Goal: Task Accomplishment & Management: Manage account settings

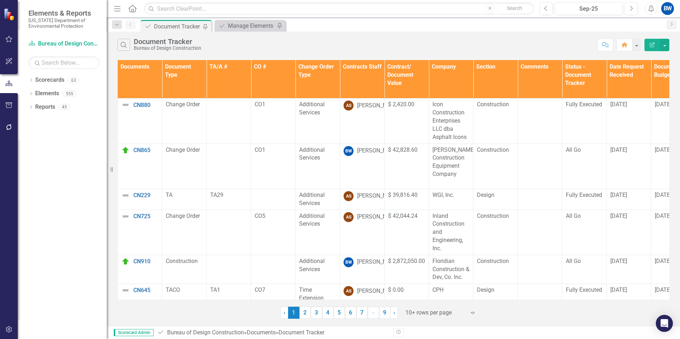
click at [352, 78] on th "Contracts Staff" at bounding box center [362, 79] width 44 height 38
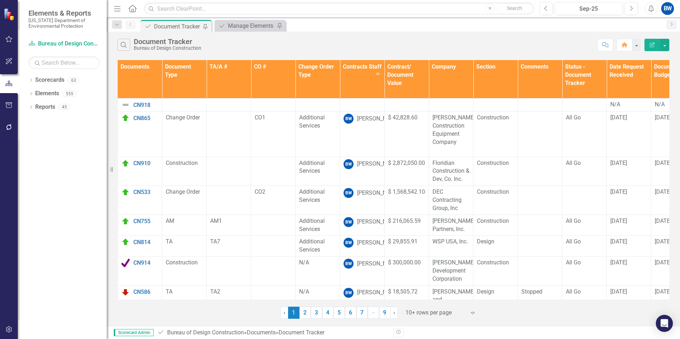
click at [310, 26] on div "Document Document Tracker Pin Document Manage Elements Pin" at bounding box center [401, 25] width 524 height 11
click at [40, 79] on link "Scorecards" at bounding box center [49, 80] width 29 height 8
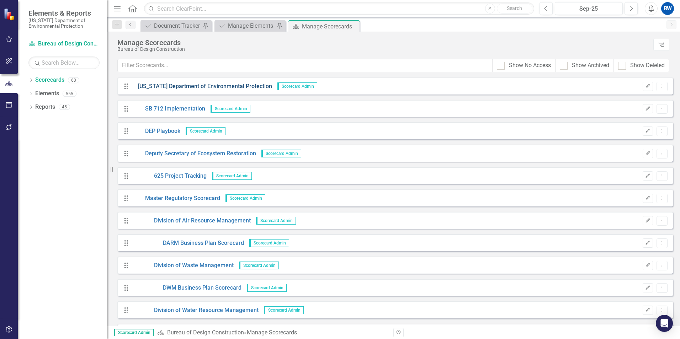
click at [171, 87] on link "[US_STATE] Department of Environmental Protection" at bounding box center [202, 87] width 139 height 8
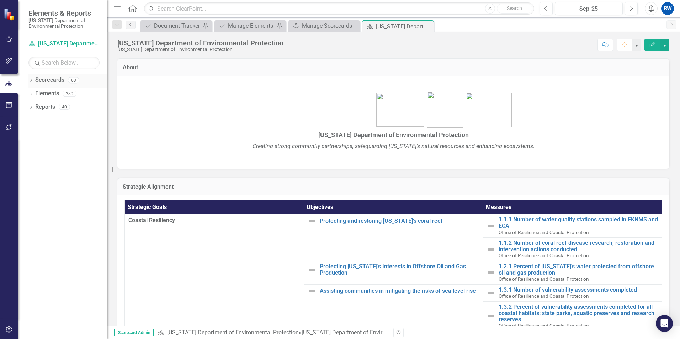
click at [31, 82] on icon "Dropdown" at bounding box center [30, 81] width 5 height 4
click at [38, 92] on div "Dropdown" at bounding box center [35, 94] width 7 height 6
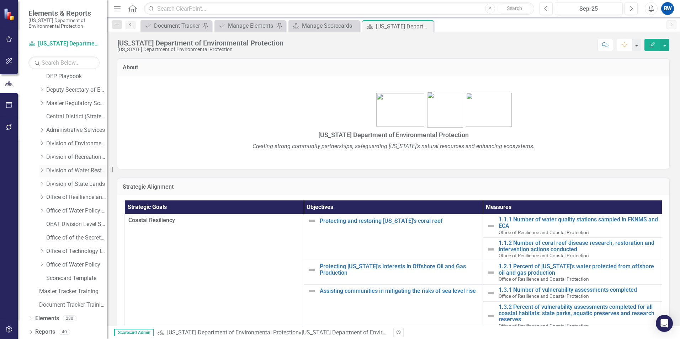
scroll to position [44, 0]
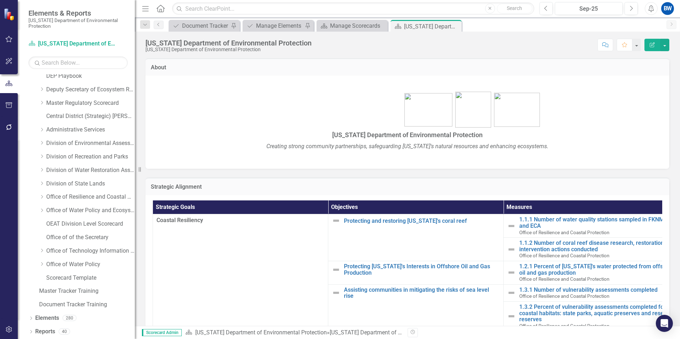
drag, startPoint x: 109, startPoint y: 78, endPoint x: 135, endPoint y: 78, distance: 26.3
click at [135, 78] on div "Resize" at bounding box center [138, 169] width 6 height 339
click at [43, 156] on icon "Dropdown" at bounding box center [41, 156] width 5 height 4
click at [57, 174] on link "Bureau of Design Construction" at bounding box center [94, 170] width 82 height 8
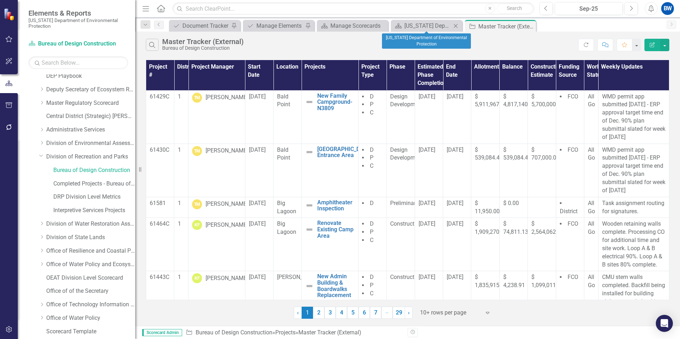
click at [457, 23] on icon "Close" at bounding box center [455, 26] width 7 height 6
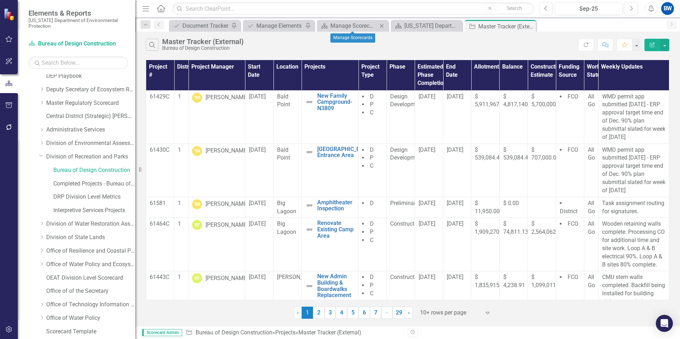
click at [381, 25] on icon "Close" at bounding box center [381, 26] width 7 height 6
click at [382, 23] on icon "Close" at bounding box center [381, 26] width 7 height 6
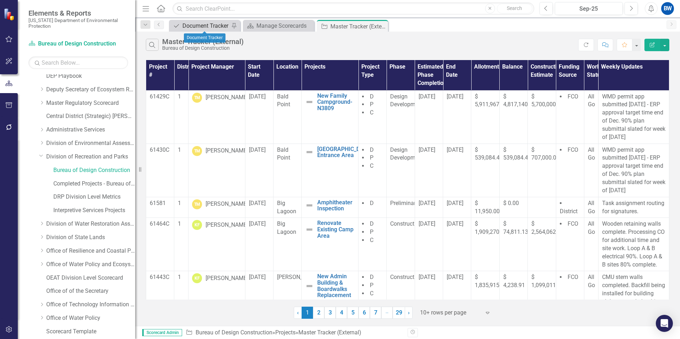
click at [210, 21] on div "Document Tracker" at bounding box center [205, 25] width 47 height 9
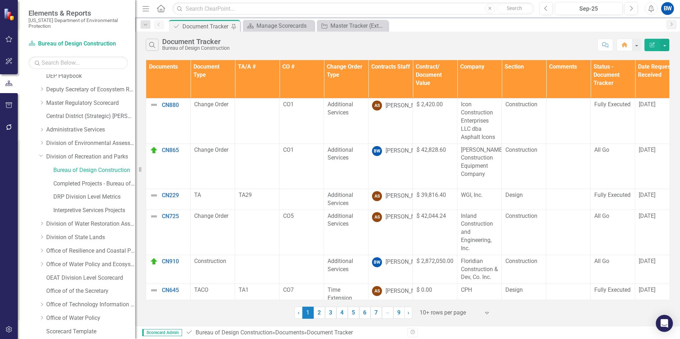
click at [174, 75] on th "Documents" at bounding box center [168, 79] width 44 height 38
drag, startPoint x: 174, startPoint y: 75, endPoint x: 346, endPoint y: 50, distance: 173.3
click at [346, 50] on div "Search Document Tracker Bureau of Design Construction" at bounding box center [370, 45] width 448 height 12
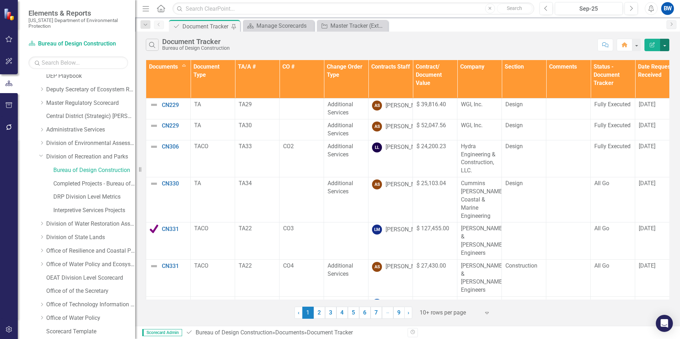
click at [663, 46] on button "button" at bounding box center [664, 45] width 9 height 12
click at [638, 59] on link "Edit Report Edit Report" at bounding box center [641, 58] width 56 height 13
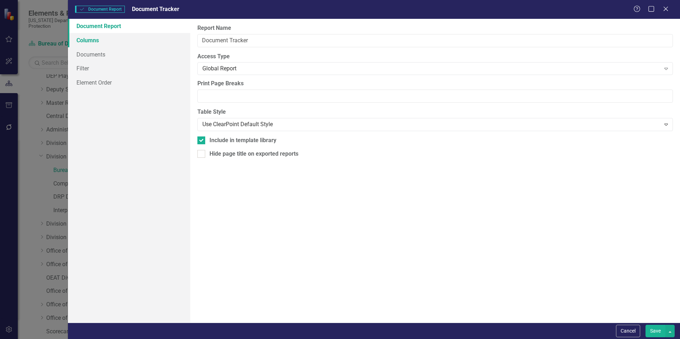
click at [101, 41] on link "Columns" at bounding box center [129, 40] width 122 height 14
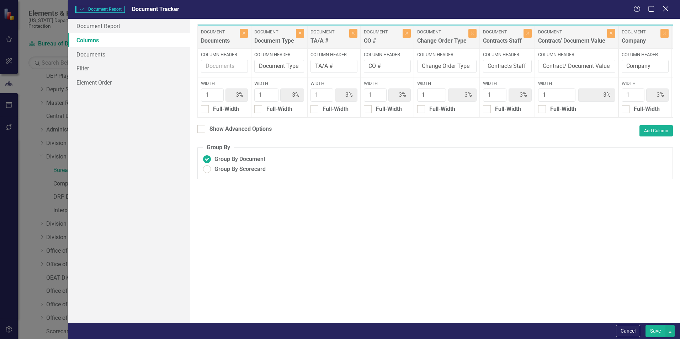
click at [667, 10] on icon "Close" at bounding box center [665, 8] width 9 height 7
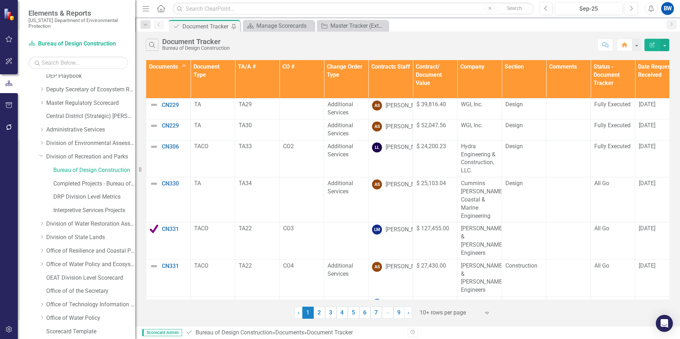
click at [427, 311] on div at bounding box center [450, 313] width 60 height 10
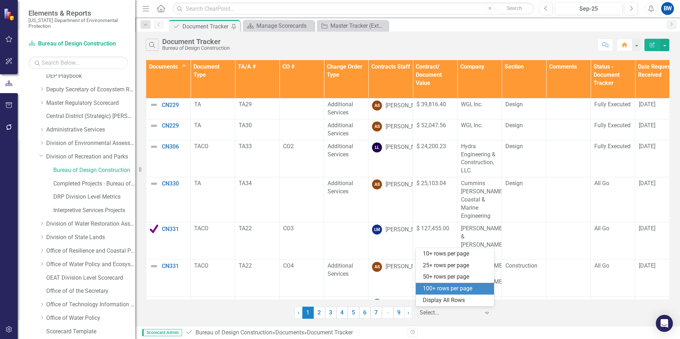
click at [427, 283] on div "100+ rows per page" at bounding box center [455, 289] width 78 height 12
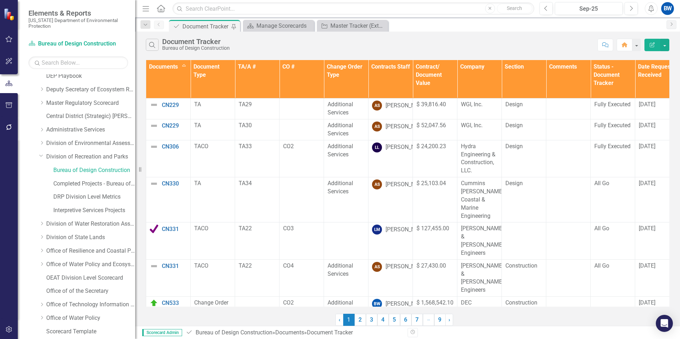
click at [377, 85] on th "Contracts Staff" at bounding box center [391, 79] width 44 height 38
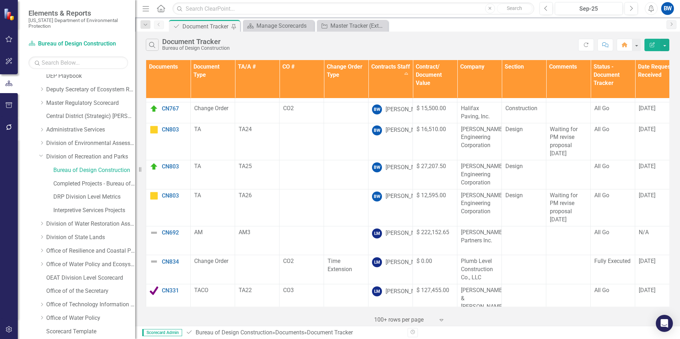
scroll to position [534, 0]
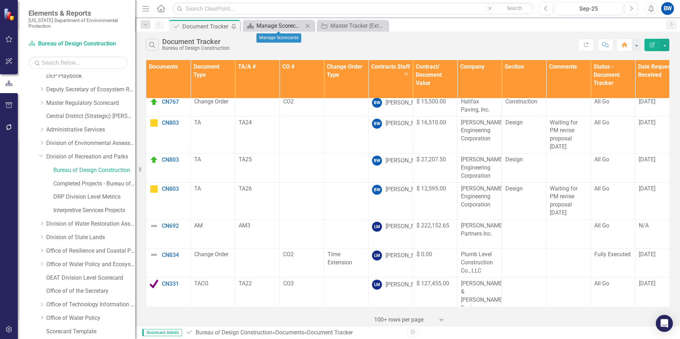
click at [260, 25] on div "Manage Scorecards" at bounding box center [279, 25] width 47 height 9
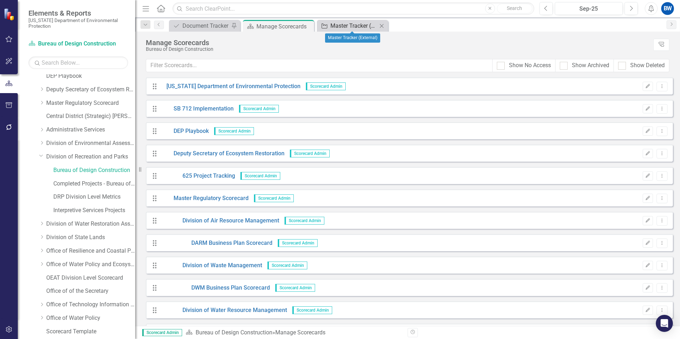
click at [346, 25] on div "Master Tracker (External)" at bounding box center [353, 25] width 47 height 9
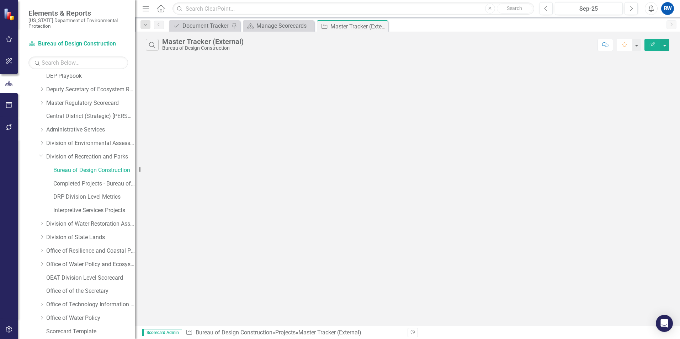
click at [624, 49] on button "Favorite" at bounding box center [625, 45] width 16 height 12
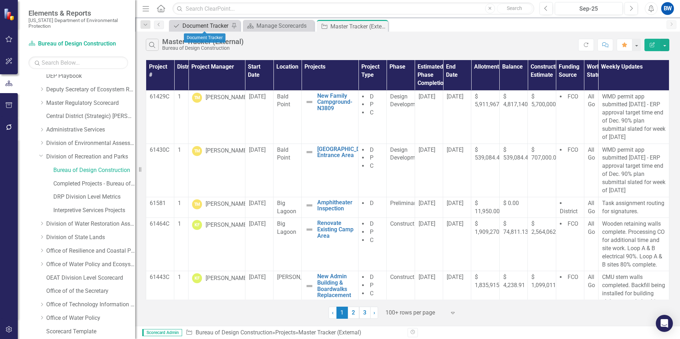
click at [215, 22] on div "Document Tracker" at bounding box center [205, 25] width 47 height 9
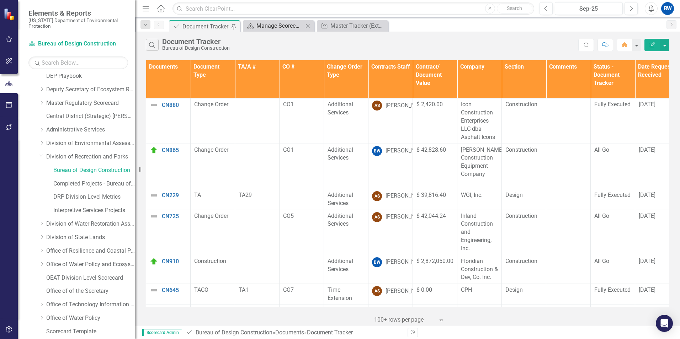
click at [274, 26] on div "Manage Scorecards" at bounding box center [279, 25] width 47 height 9
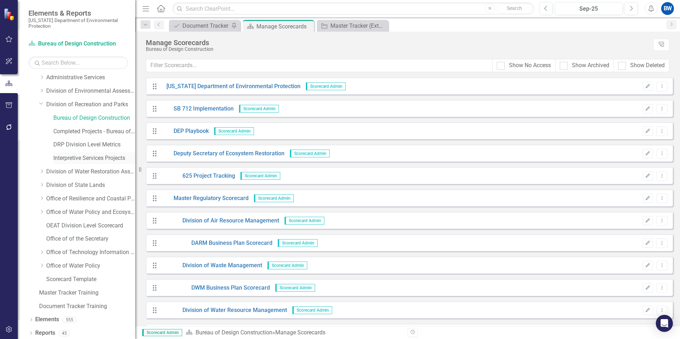
scroll to position [99, 0]
click at [30, 318] on icon "Dropdown" at bounding box center [30, 319] width 5 height 4
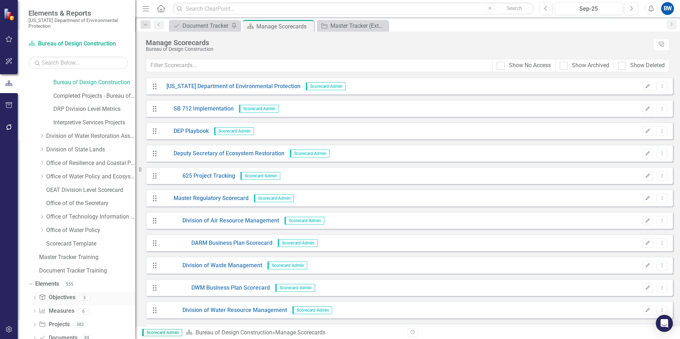
scroll to position [166, 0]
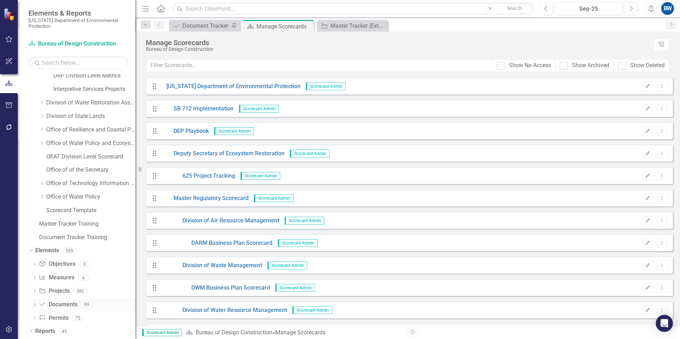
click at [70, 304] on link "Document Documents" at bounding box center [58, 305] width 38 height 8
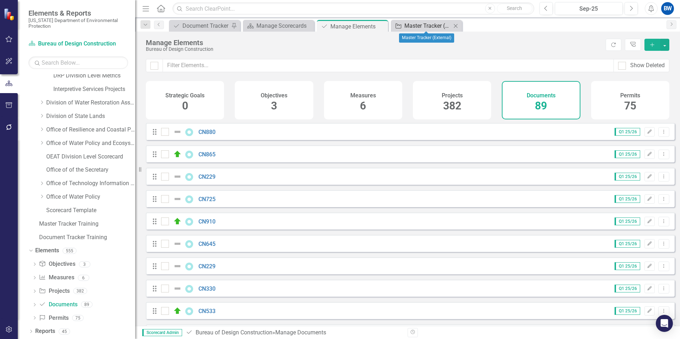
click at [425, 26] on div "Master Tracker (External)" at bounding box center [427, 25] width 47 height 9
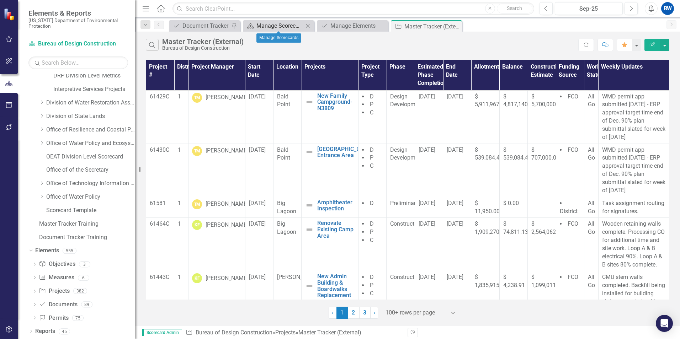
click at [283, 28] on div "Manage Scorecards" at bounding box center [279, 25] width 47 height 9
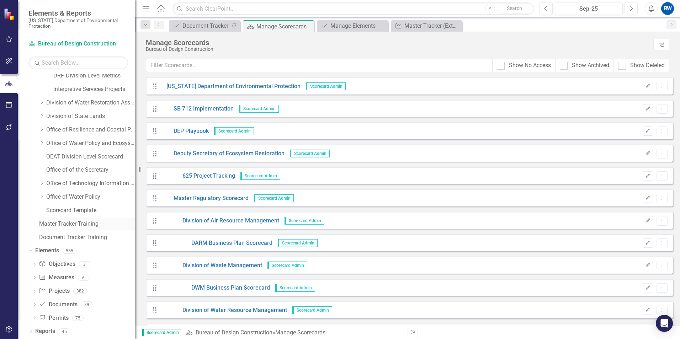
click at [76, 221] on link "Master Tracker Training" at bounding box center [87, 224] width 96 height 8
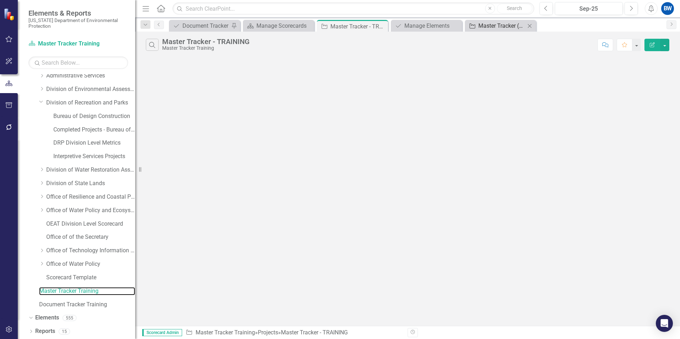
scroll to position [152, 0]
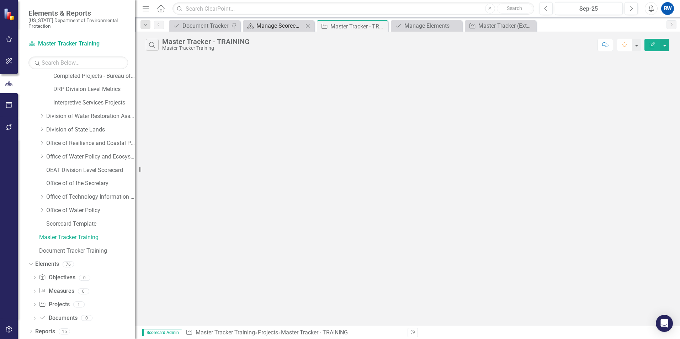
click at [272, 28] on div "Manage Scorecards" at bounding box center [279, 25] width 47 height 9
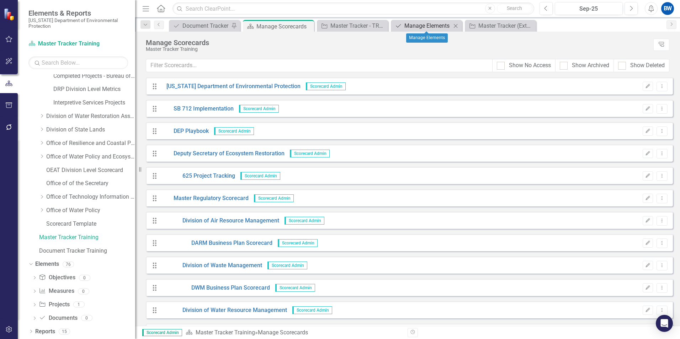
click at [418, 22] on div "Manage Elements" at bounding box center [427, 25] width 47 height 9
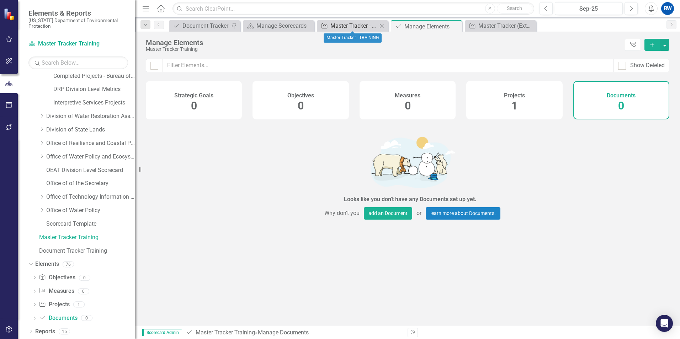
click at [347, 26] on div "Master Tracker - TRAINING" at bounding box center [353, 25] width 47 height 9
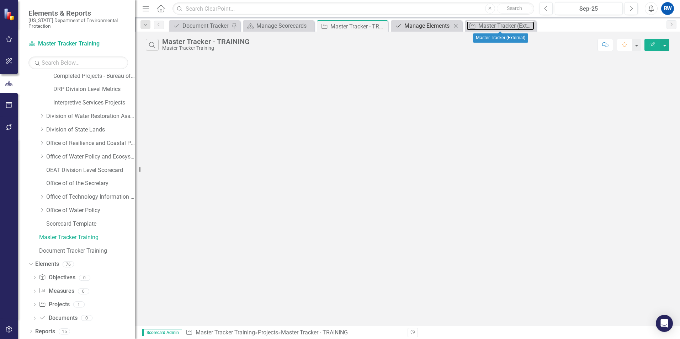
drag, startPoint x: 493, startPoint y: 25, endPoint x: 448, endPoint y: 29, distance: 45.3
click at [493, 26] on div "Master Tracker (External)" at bounding box center [506, 25] width 56 height 9
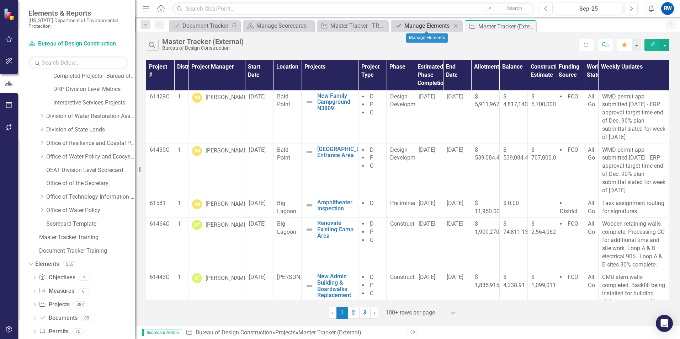
click at [416, 25] on div "Manage Elements" at bounding box center [427, 25] width 47 height 9
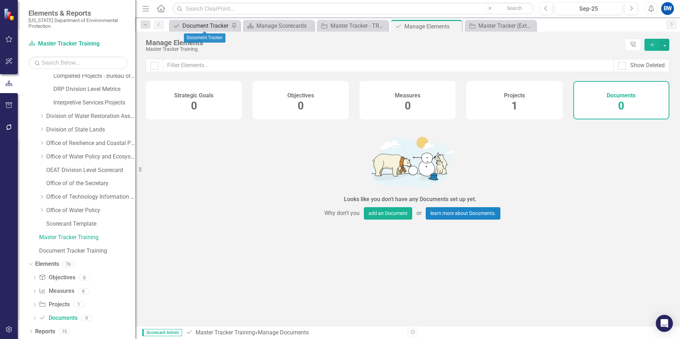
click at [214, 27] on div "Document Tracker" at bounding box center [205, 25] width 47 height 9
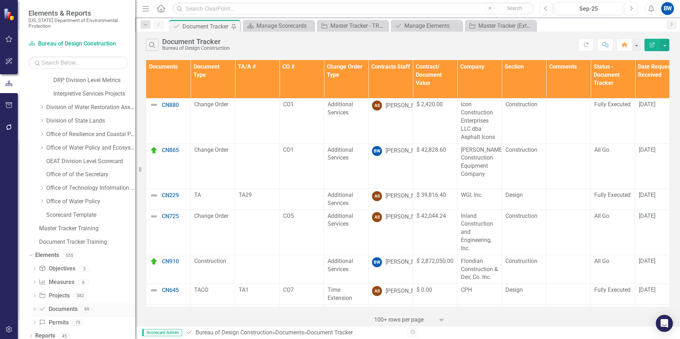
scroll to position [166, 0]
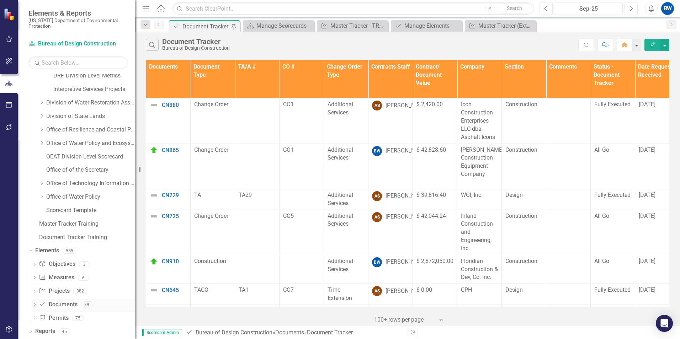
click at [55, 301] on link "Document Documents" at bounding box center [58, 305] width 38 height 8
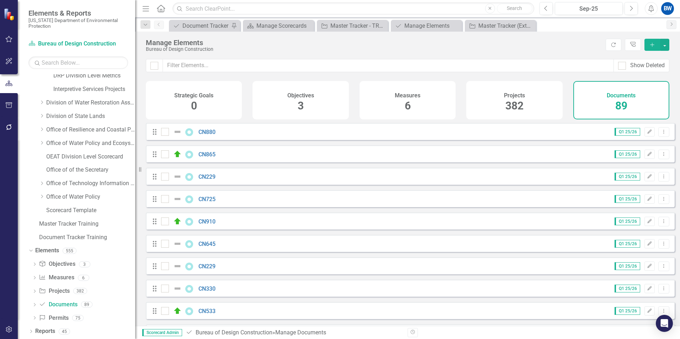
click at [651, 46] on icon "Add" at bounding box center [652, 44] width 6 height 5
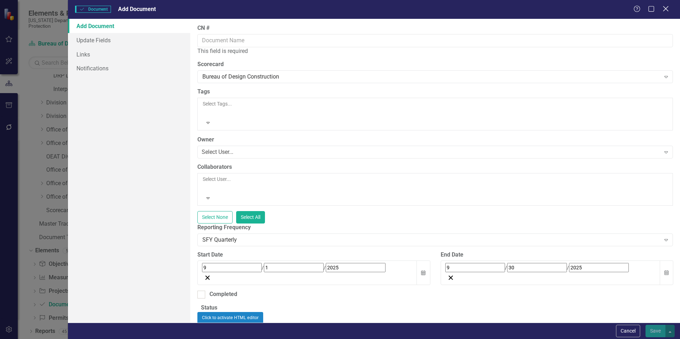
click at [667, 11] on icon "Close" at bounding box center [665, 8] width 9 height 7
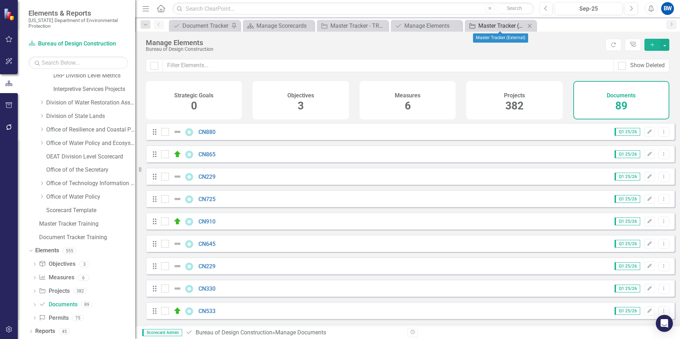
click at [480, 25] on div "Master Tracker (External)" at bounding box center [501, 25] width 47 height 9
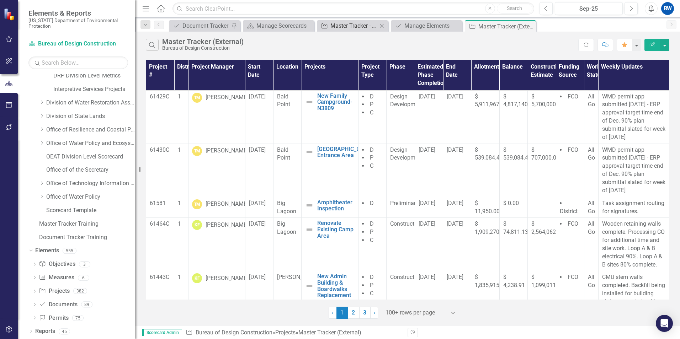
click at [349, 28] on div "Master Tracker - TRAINING" at bounding box center [353, 25] width 47 height 9
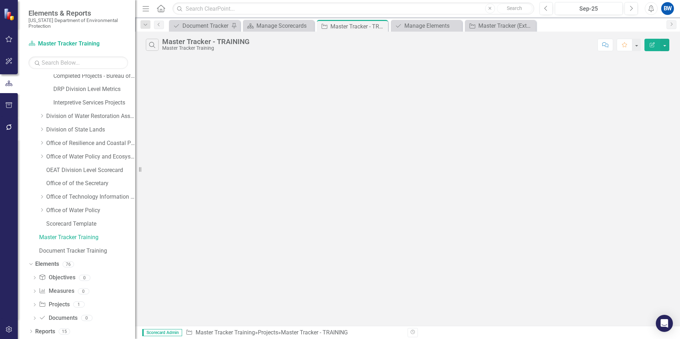
scroll to position [152, 0]
click at [533, 26] on icon "Close" at bounding box center [529, 26] width 7 height 6
click at [440, 27] on div "Manage Elements" at bounding box center [427, 25] width 47 height 9
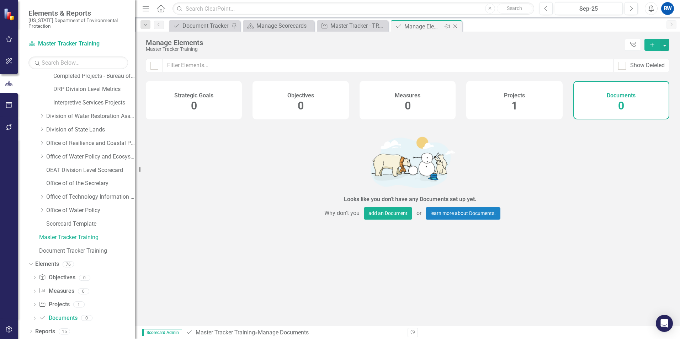
click at [458, 25] on icon "Close" at bounding box center [455, 26] width 7 height 6
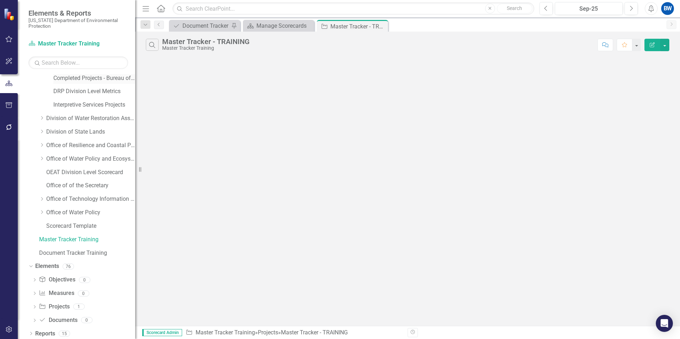
scroll to position [152, 0]
click at [31, 264] on icon "Dropdown" at bounding box center [30, 264] width 4 height 5
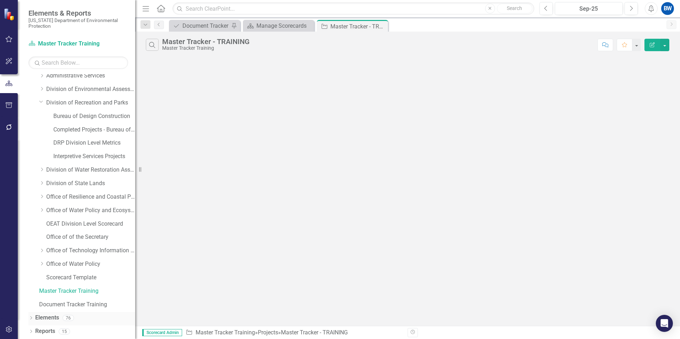
scroll to position [99, 0]
click at [30, 318] on icon "Dropdown" at bounding box center [30, 319] width 5 height 4
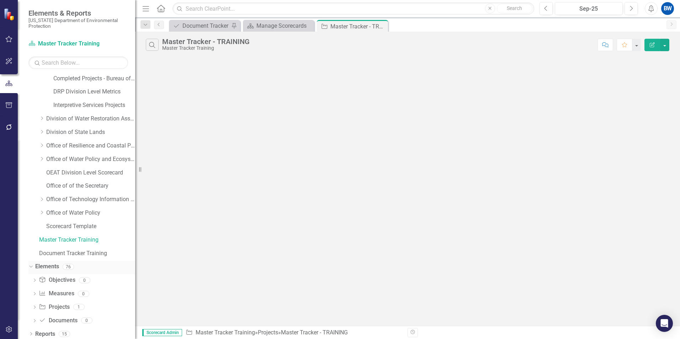
scroll to position [152, 0]
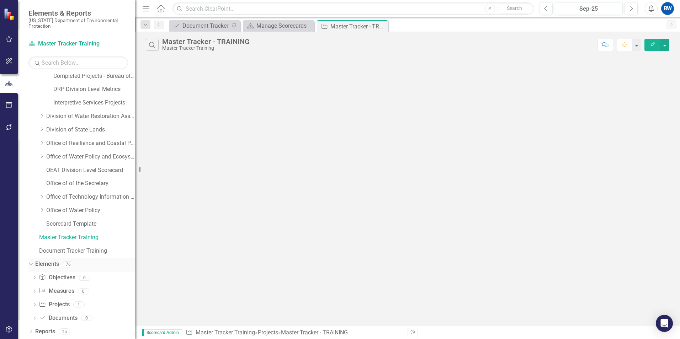
click at [38, 263] on link "Elements" at bounding box center [47, 264] width 24 height 8
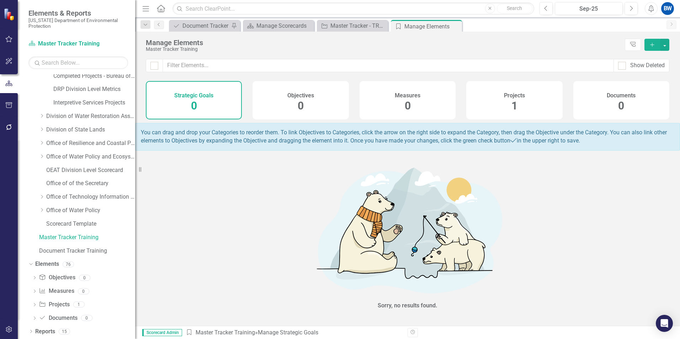
click at [497, 100] on div "Projects 1" at bounding box center [514, 100] width 96 height 38
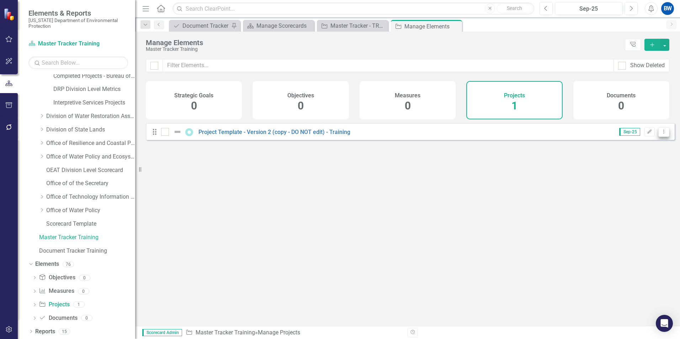
click at [661, 134] on icon "Dropdown Menu" at bounding box center [664, 131] width 6 height 5
click at [623, 171] on link "Copy Duplicate Project" at bounding box center [634, 175] width 60 height 13
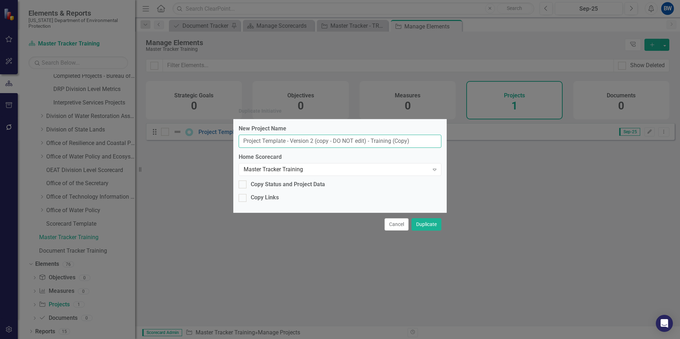
drag, startPoint x: 412, startPoint y: 143, endPoint x: 214, endPoint y: 139, distance: 198.2
click at [214, 139] on div "Duplicate Initiative New Project Name Project Template - Version 2 (copy - DO N…" at bounding box center [340, 169] width 680 height 339
type input "[PERSON_NAME] Project"
click at [244, 188] on div at bounding box center [243, 185] width 8 height 8
click at [243, 185] on input "Copy Status and Project Data" at bounding box center [241, 183] width 5 height 5
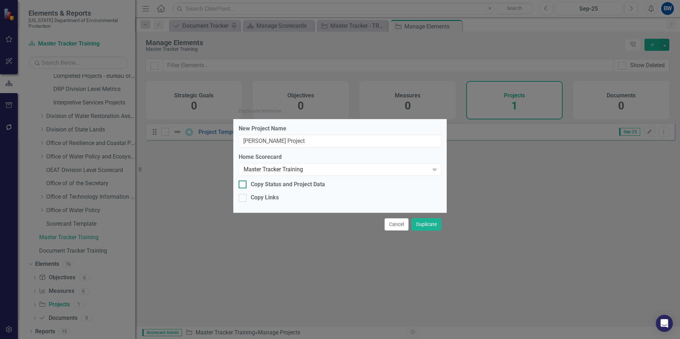
checkbox input "true"
drag, startPoint x: 266, startPoint y: 141, endPoint x: 287, endPoint y: 140, distance: 20.6
click at [287, 140] on input "[PERSON_NAME] Project" at bounding box center [340, 141] width 203 height 13
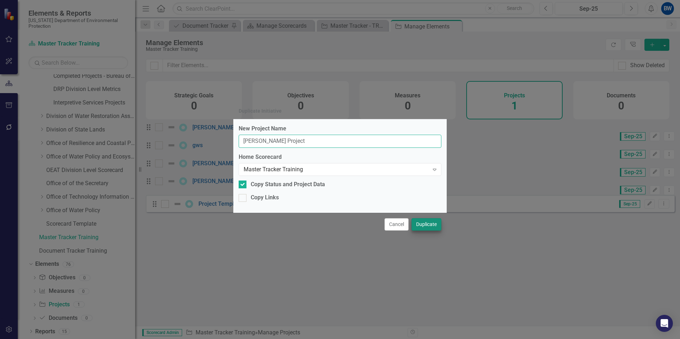
type input "[PERSON_NAME] Project"
click at [420, 222] on button "Duplicate" at bounding box center [427, 224] width 30 height 12
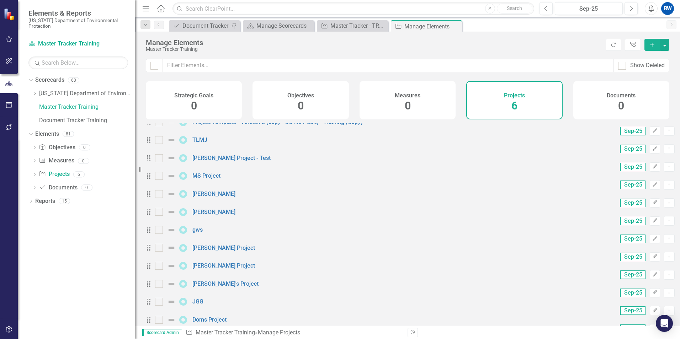
scroll to position [161, 0]
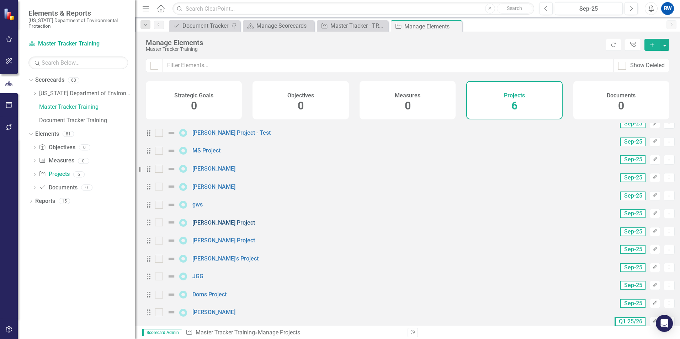
click at [210, 219] on link "[PERSON_NAME] Project" at bounding box center [223, 222] width 63 height 7
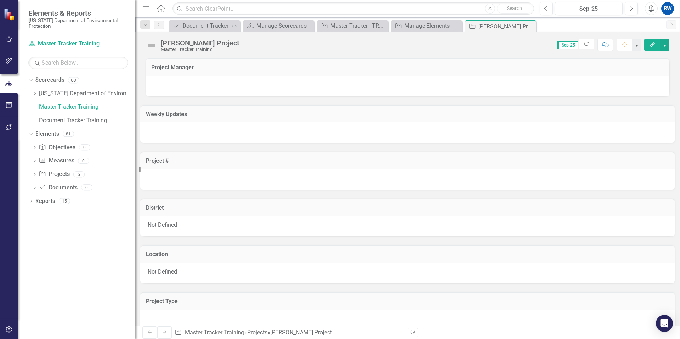
click at [259, 101] on div "Weekly Updates" at bounding box center [407, 119] width 545 height 47
click at [245, 85] on div at bounding box center [408, 86] width 524 height 21
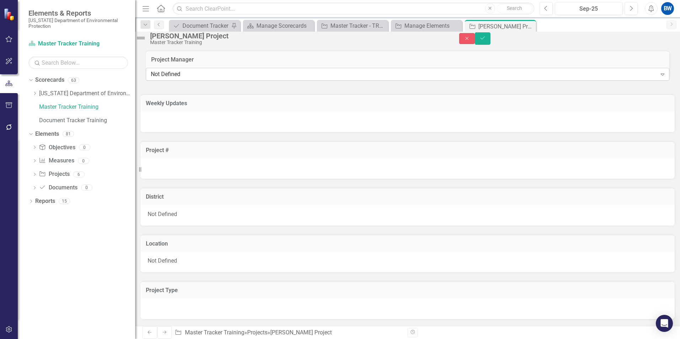
click at [232, 79] on div "Not Defined" at bounding box center [404, 74] width 506 height 8
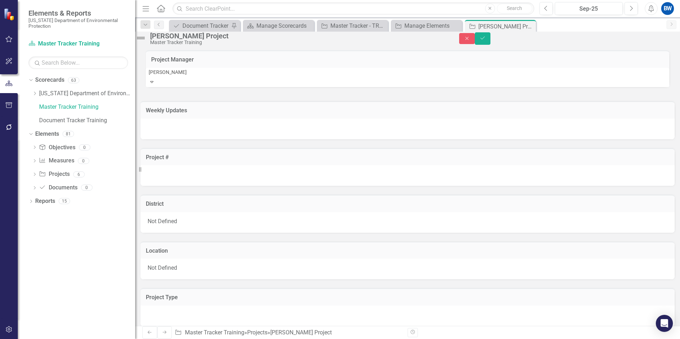
click at [170, 76] on input "[PERSON_NAME]" at bounding box center [408, 72] width 518 height 7
type input "B"
type input "[PERSON_NAME]"
click at [50, 339] on span "[PERSON_NAME]" at bounding box center [28, 345] width 43 height 7
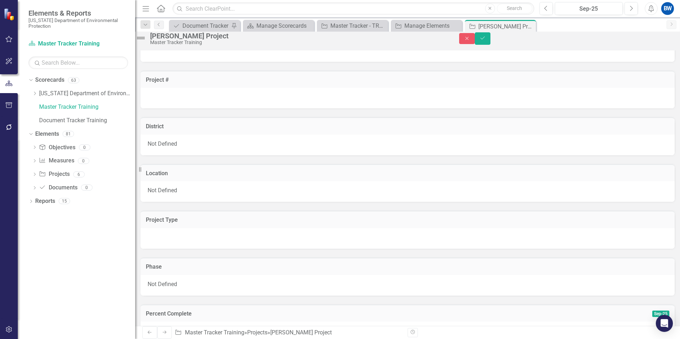
scroll to position [71, 0]
click at [173, 201] on div "Not Defined" at bounding box center [408, 191] width 534 height 21
click at [162, 193] on span "Not Defined" at bounding box center [163, 189] width 30 height 7
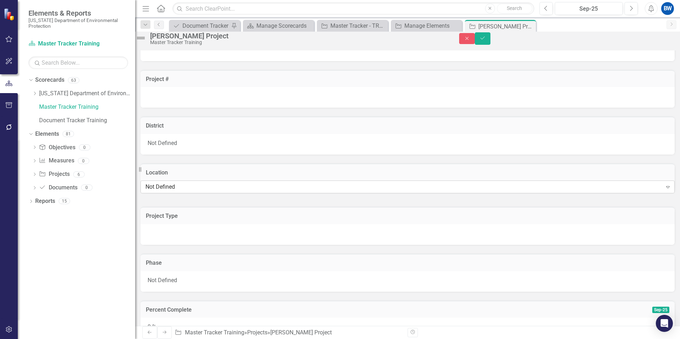
click at [167, 191] on div "Not Defined" at bounding box center [403, 187] width 517 height 8
click at [230, 245] on div at bounding box center [408, 234] width 534 height 21
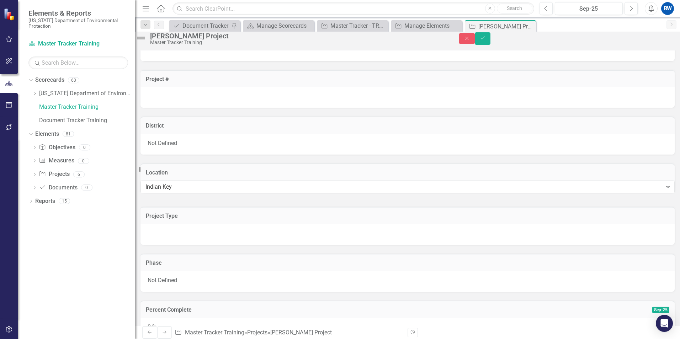
click at [230, 245] on div at bounding box center [408, 234] width 534 height 21
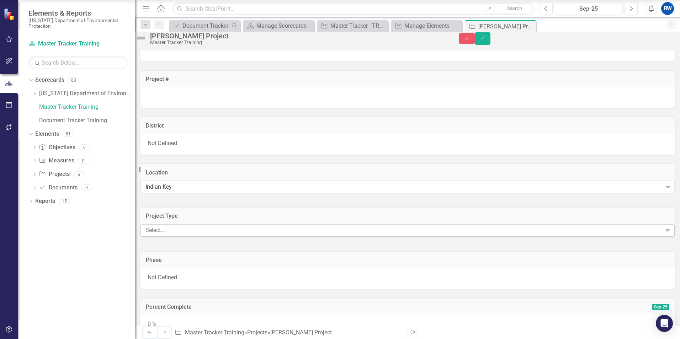
click at [241, 236] on div at bounding box center [403, 231] width 520 height 10
click at [220, 273] on div "Phase Not Defined" at bounding box center [407, 265] width 545 height 47
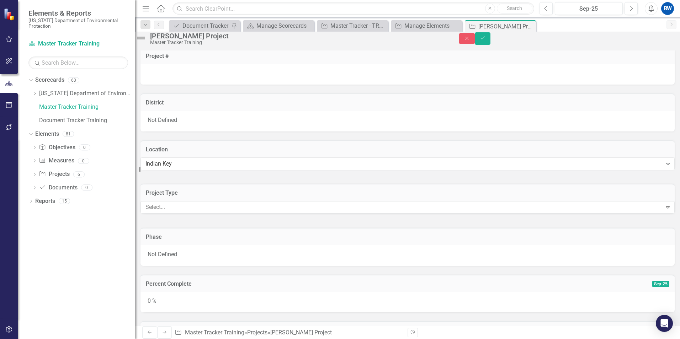
scroll to position [107, 0]
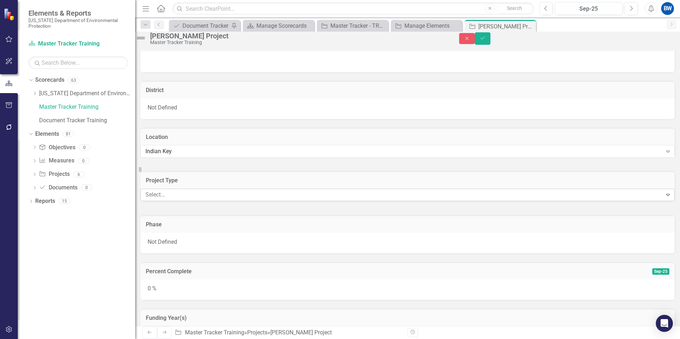
click at [220, 201] on div "Select... Expand" at bounding box center [408, 195] width 534 height 12
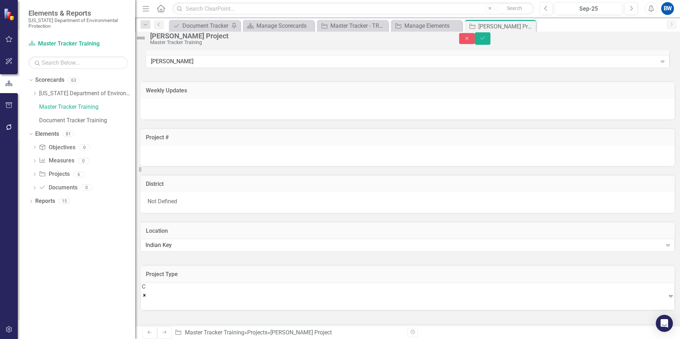
scroll to position [0, 0]
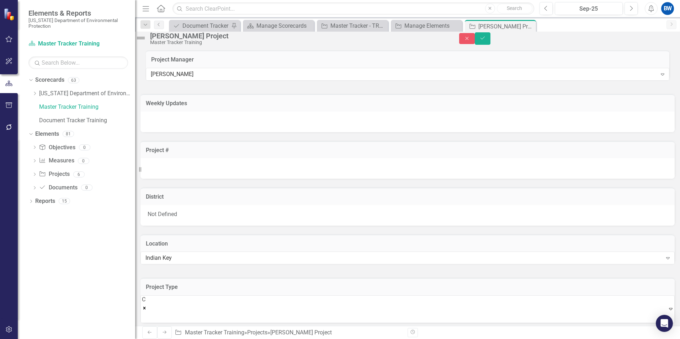
click at [486, 40] on icon "Save" at bounding box center [483, 38] width 6 height 5
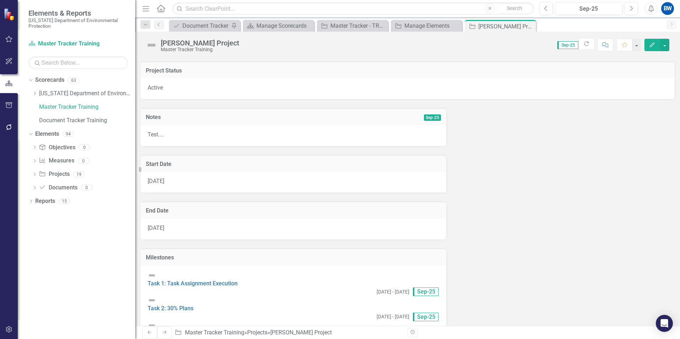
scroll to position [650, 0]
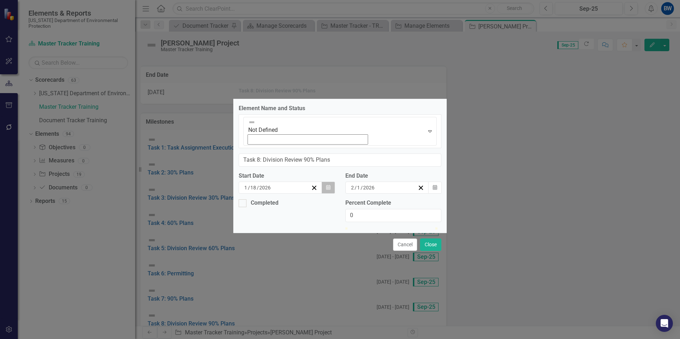
click at [327, 182] on button "Calendar" at bounding box center [329, 188] width 14 height 12
click at [332, 194] on button "›" at bounding box center [340, 202] width 16 height 16
click at [281, 248] on abbr "17" at bounding box center [284, 251] width 6 height 6
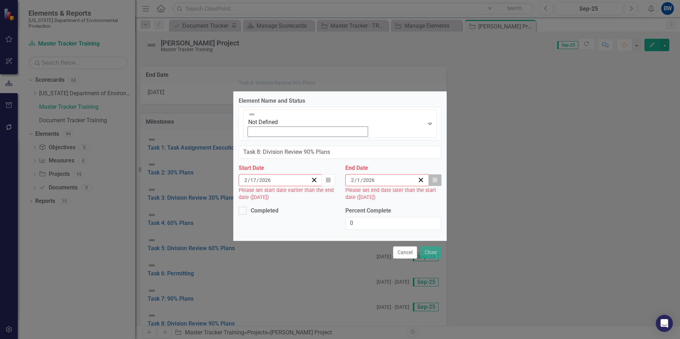
click at [434, 178] on icon "Calendar" at bounding box center [435, 180] width 4 height 5
click at [437, 174] on button "Calendar" at bounding box center [435, 180] width 14 height 12
click at [404, 253] on abbr "27" at bounding box center [402, 256] width 6 height 6
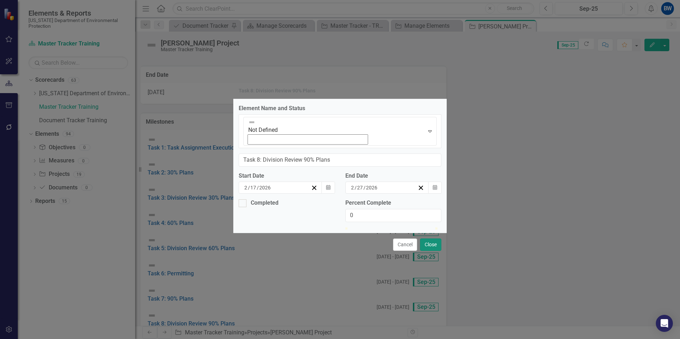
click at [430, 239] on button "Close" at bounding box center [430, 245] width 21 height 12
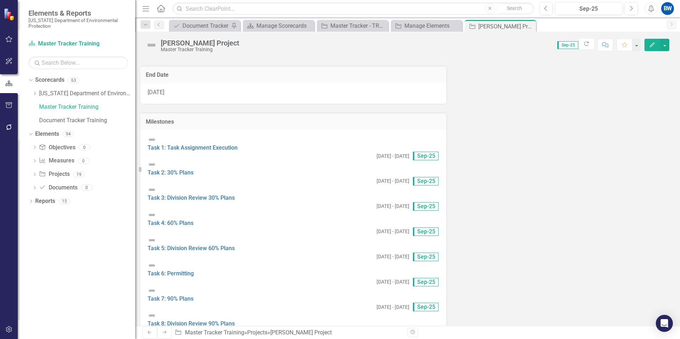
click at [654, 43] on icon "Edit" at bounding box center [652, 44] width 6 height 5
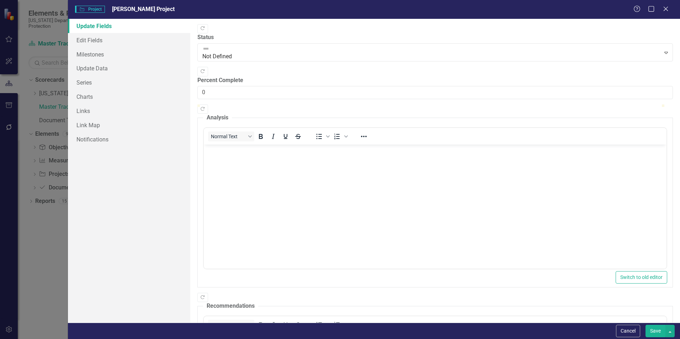
scroll to position [0, 0]
drag, startPoint x: 102, startPoint y: 43, endPoint x: 137, endPoint y: 69, distance: 43.5
click at [102, 43] on link "Edit Fields" at bounding box center [129, 40] width 122 height 14
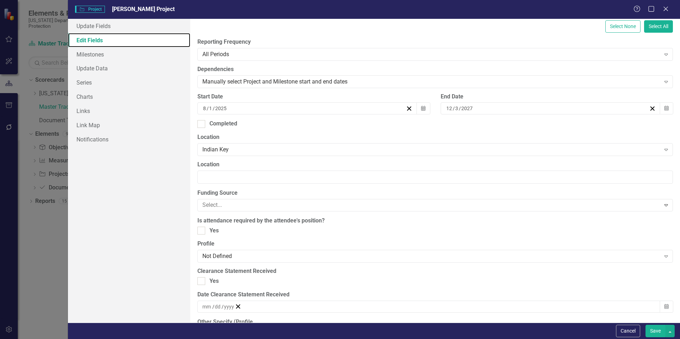
scroll to position [71, 0]
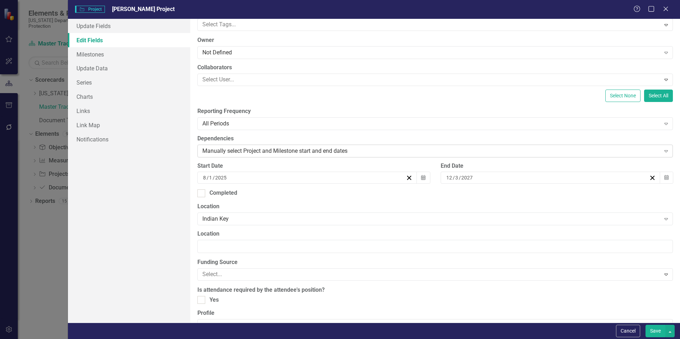
click at [664, 148] on icon "Expand" at bounding box center [666, 151] width 7 height 6
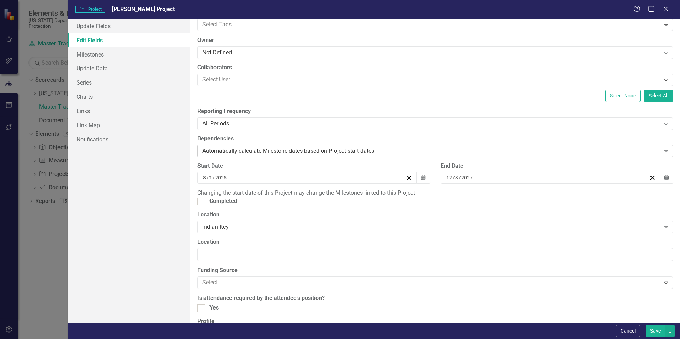
scroll to position [0, 0]
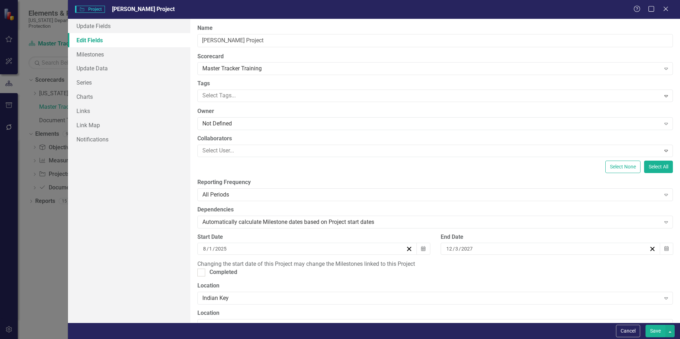
click at [649, 329] on button "Save" at bounding box center [656, 331] width 20 height 12
checkbox input "true"
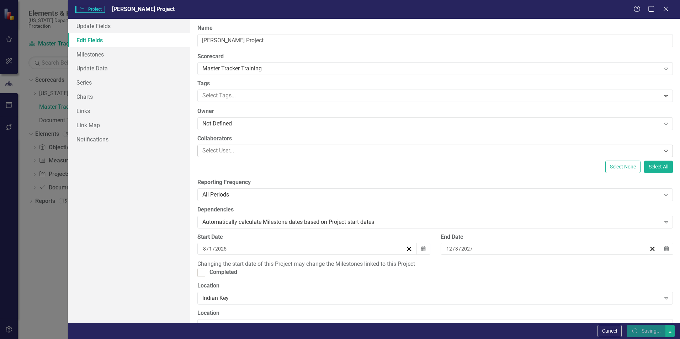
checkbox input "true"
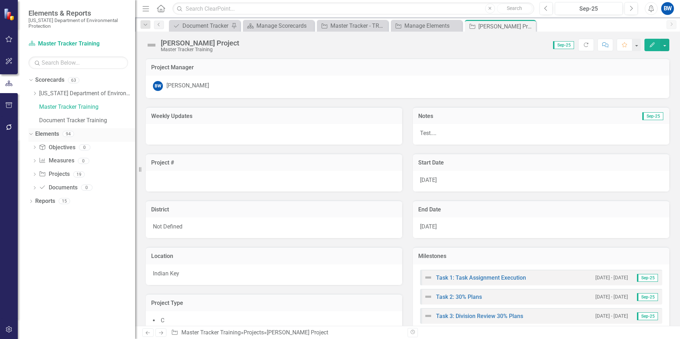
click at [56, 133] on link "Elements" at bounding box center [47, 134] width 24 height 8
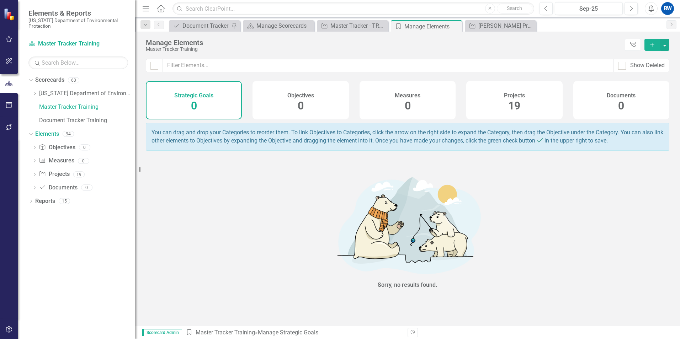
click at [480, 108] on div "Projects 19" at bounding box center [514, 100] width 96 height 38
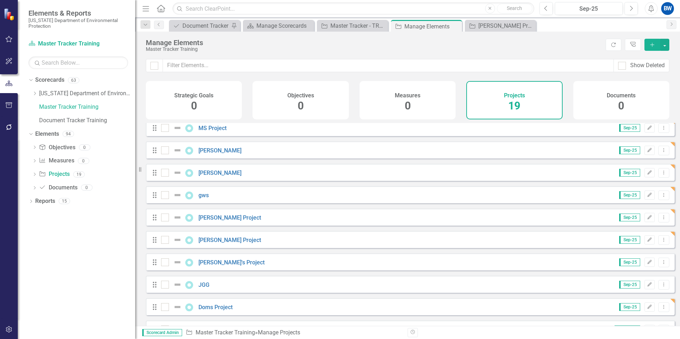
scroll to position [250, 0]
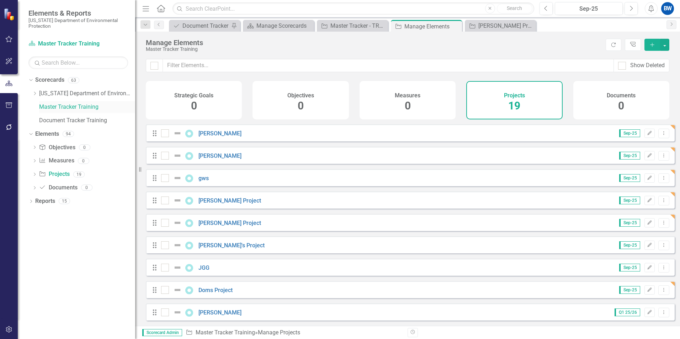
click at [85, 109] on link "Master Tracker Training" at bounding box center [87, 107] width 96 height 8
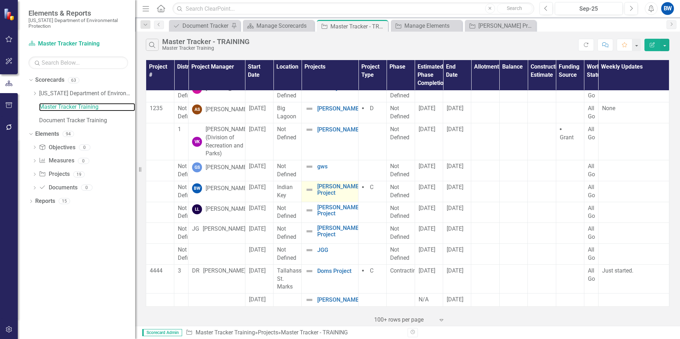
scroll to position [137, 0]
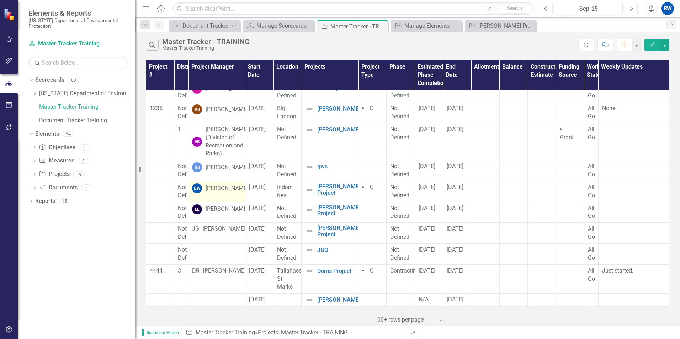
click at [229, 191] on div "[PERSON_NAME]" at bounding box center [227, 189] width 43 height 8
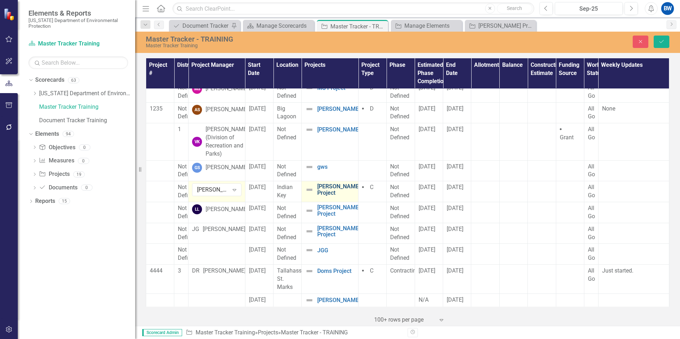
click at [318, 190] on link "[PERSON_NAME] Project" at bounding box center [338, 190] width 43 height 12
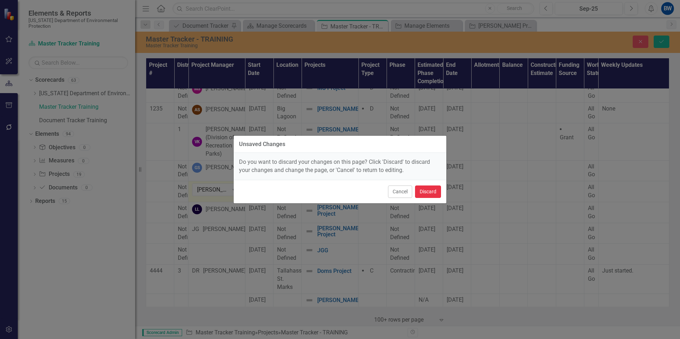
click at [419, 190] on button "Discard" at bounding box center [428, 192] width 26 height 12
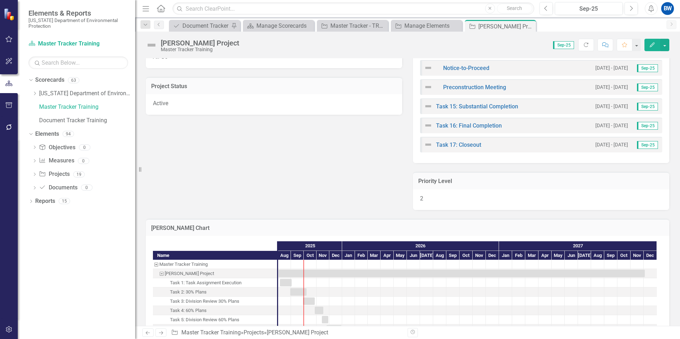
scroll to position [285, 0]
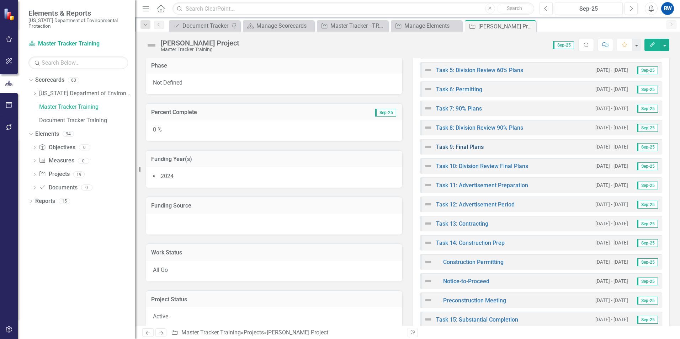
click at [471, 146] on link "Task 9: Final Plans" at bounding box center [460, 147] width 48 height 7
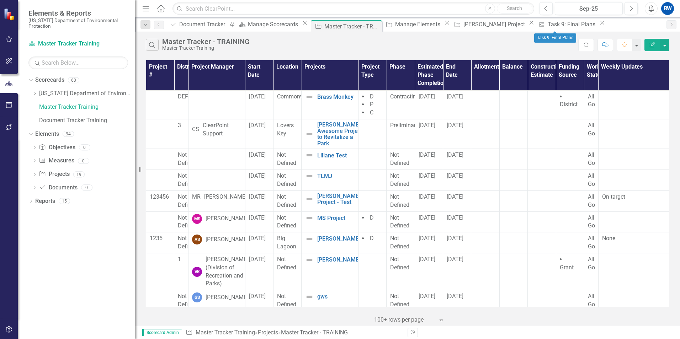
click at [599, 26] on icon "Close" at bounding box center [602, 23] width 7 height 6
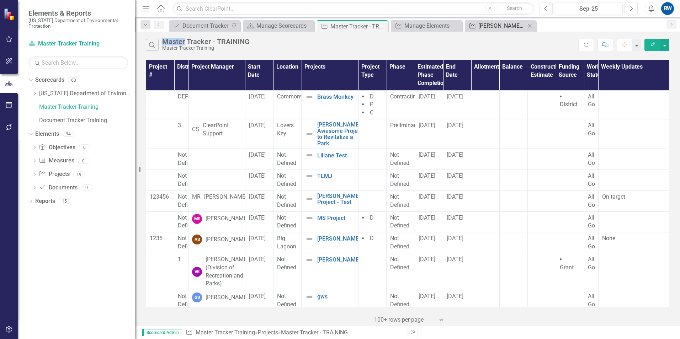
click at [503, 28] on div "[PERSON_NAME] Project" at bounding box center [501, 25] width 47 height 9
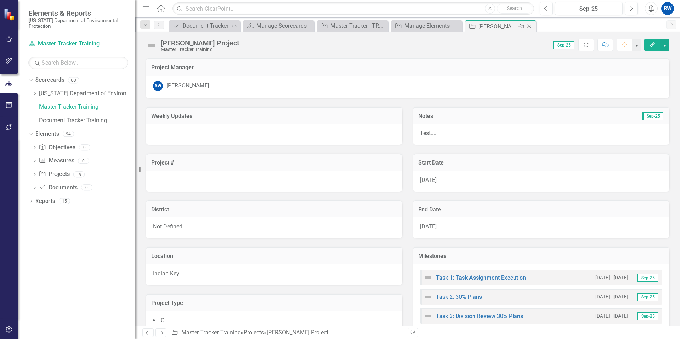
click at [531, 23] on icon "Close" at bounding box center [529, 26] width 7 height 6
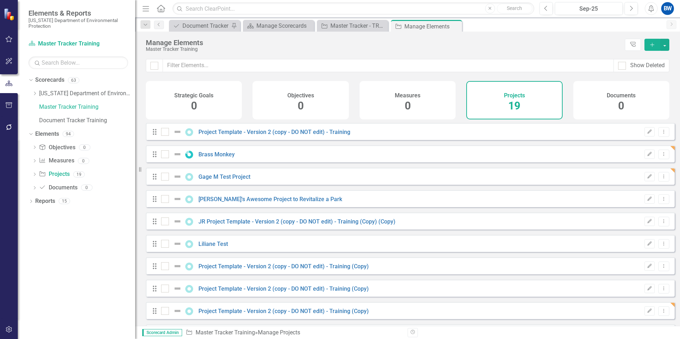
checkbox input "false"
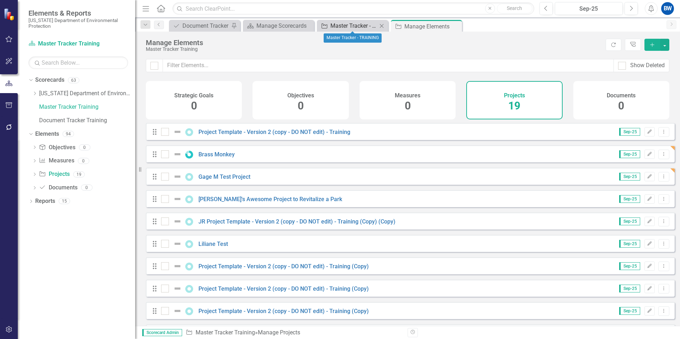
click at [349, 26] on div "Master Tracker - TRAINING" at bounding box center [353, 25] width 47 height 9
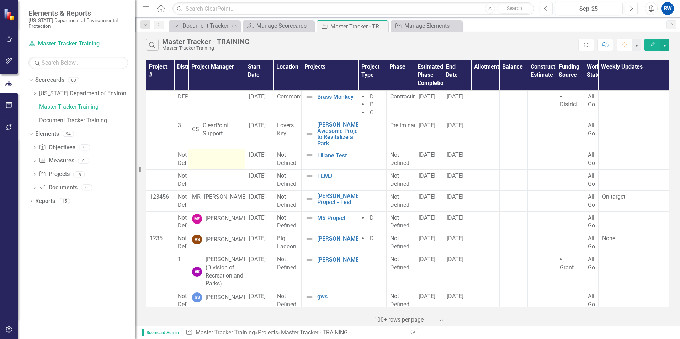
scroll to position [137, 0]
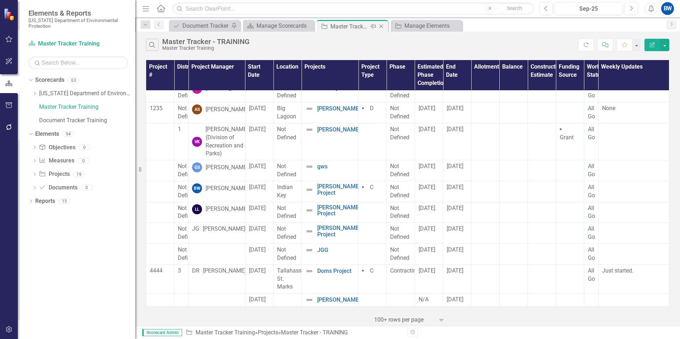
click at [381, 27] on icon "Close" at bounding box center [381, 26] width 7 height 6
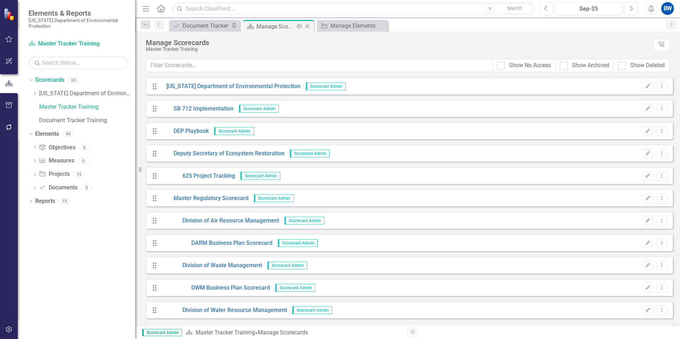
click at [272, 25] on div "Manage Scorecards" at bounding box center [275, 26] width 38 height 9
click at [33, 97] on div "Dropdown Florida Department of Environmental Protection" at bounding box center [83, 94] width 103 height 12
click at [34, 93] on icon "Dropdown" at bounding box center [34, 93] width 5 height 4
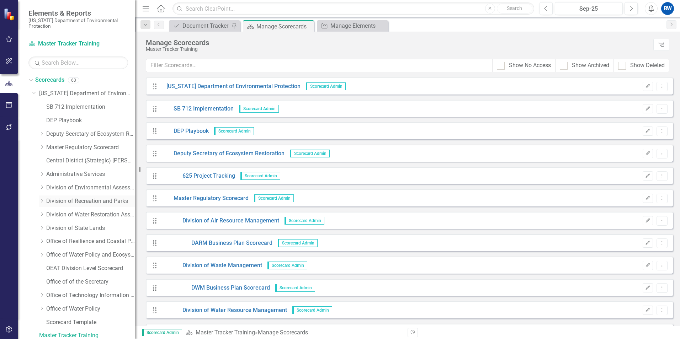
click at [42, 199] on div "Dropdown" at bounding box center [41, 202] width 5 height 6
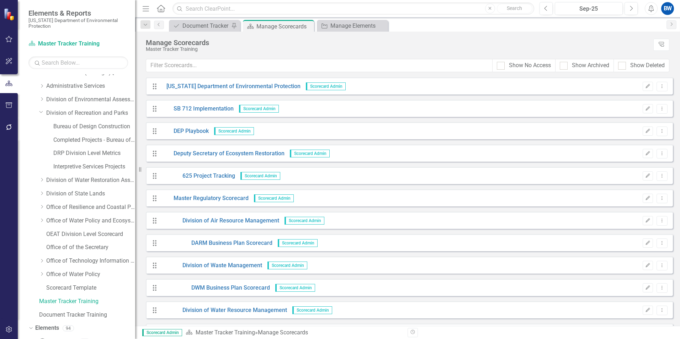
scroll to position [81, 0]
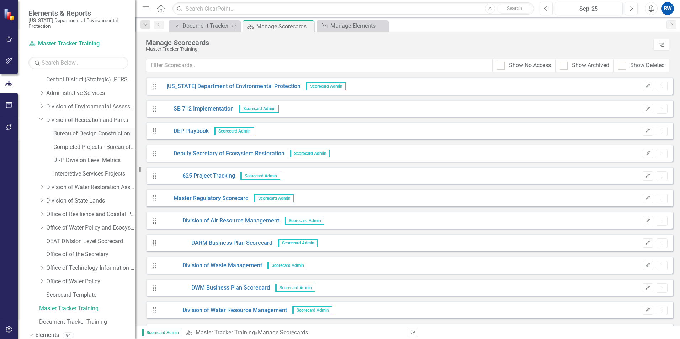
click at [76, 136] on link "Bureau of Design Construction" at bounding box center [94, 134] width 82 height 8
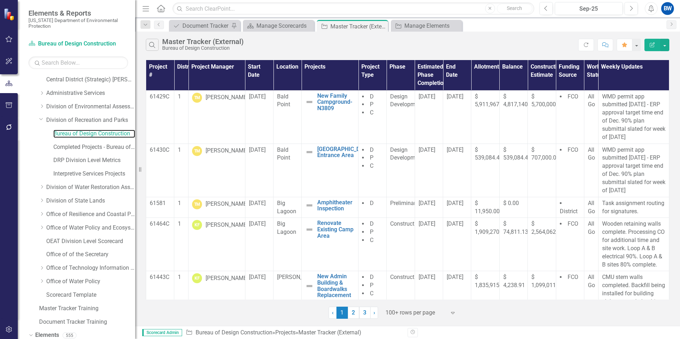
scroll to position [166, 0]
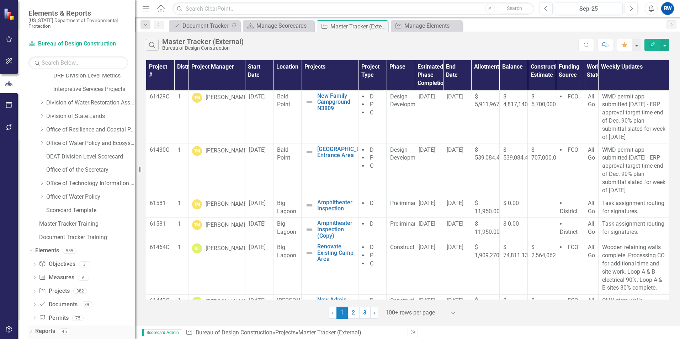
click at [31, 328] on div "Dropdown Reports 45" at bounding box center [81, 333] width 107 height 14
click at [30, 333] on icon "Dropdown" at bounding box center [30, 332] width 5 height 4
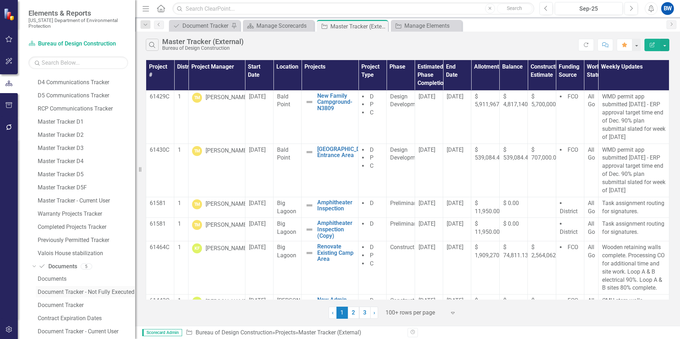
scroll to position [676, 0]
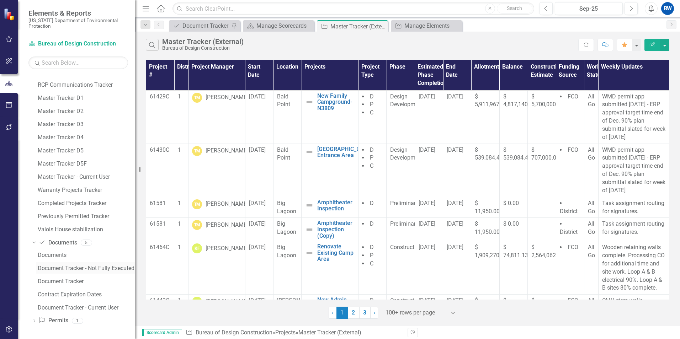
click at [57, 266] on div "Document Tracker - Not Fully Executed" at bounding box center [86, 268] width 97 height 6
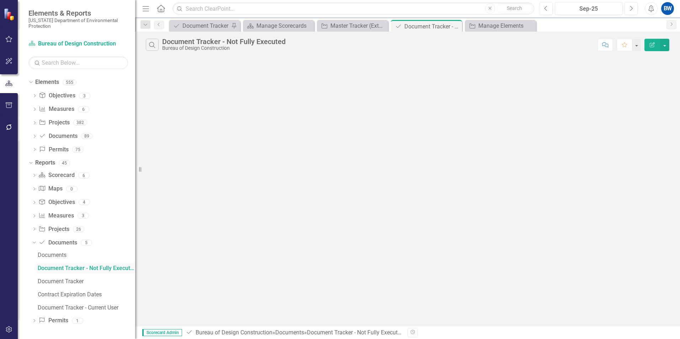
scroll to position [269, 0]
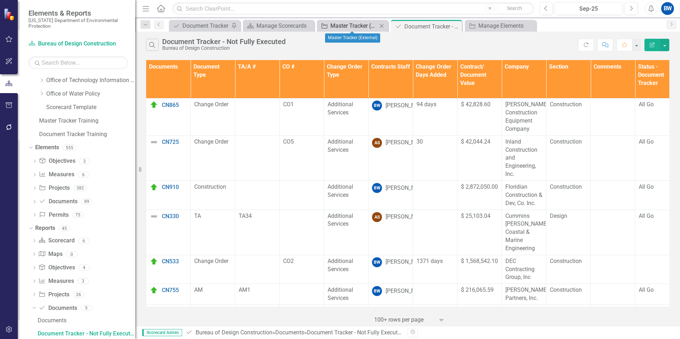
click at [338, 24] on div "Master Tracker (External)" at bounding box center [353, 25] width 47 height 9
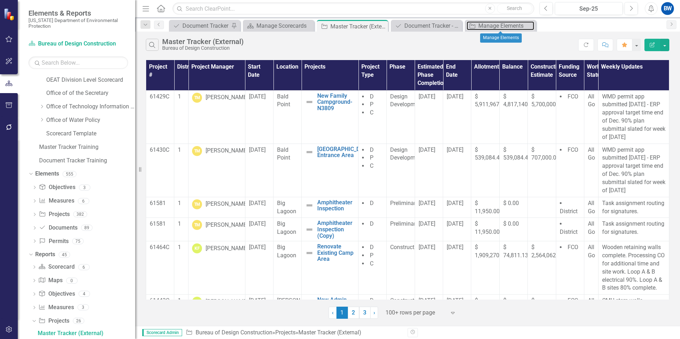
click at [483, 22] on div "Manage Elements" at bounding box center [506, 25] width 56 height 9
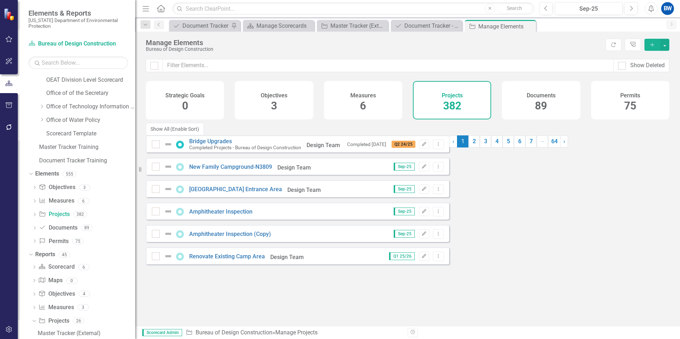
drag, startPoint x: 529, startPoint y: 25, endPoint x: 475, endPoint y: 25, distance: 54.4
click at [0, 0] on icon "Close" at bounding box center [0, 0] width 0 height 0
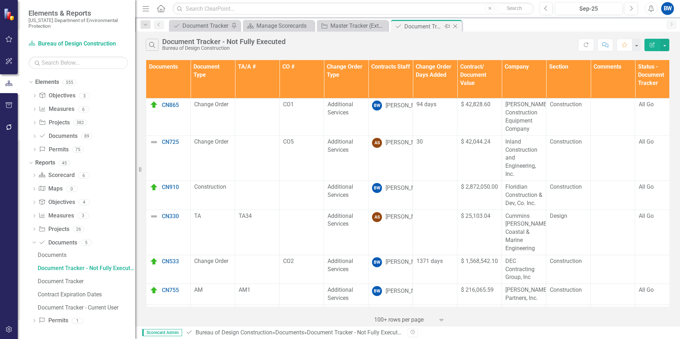
scroll to position [269, 0]
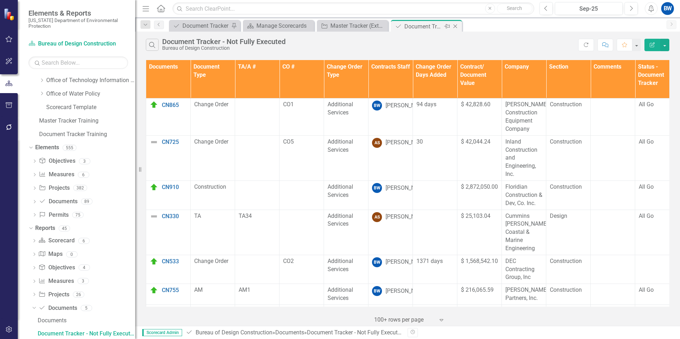
click at [420, 27] on div "Document Tracker - Not Fully Executed" at bounding box center [423, 26] width 38 height 9
click at [456, 26] on icon "Close" at bounding box center [455, 26] width 7 height 6
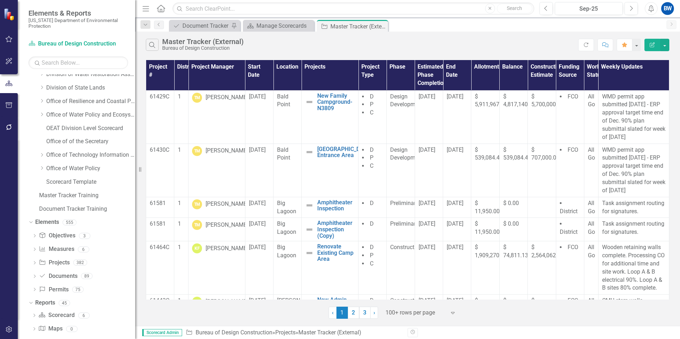
scroll to position [207, 0]
click at [35, 263] on icon "Dropdown" at bounding box center [34, 265] width 5 height 4
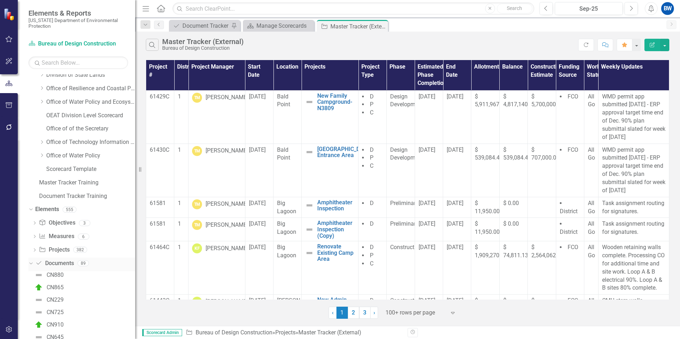
click at [32, 261] on icon "Dropdown" at bounding box center [30, 263] width 4 height 5
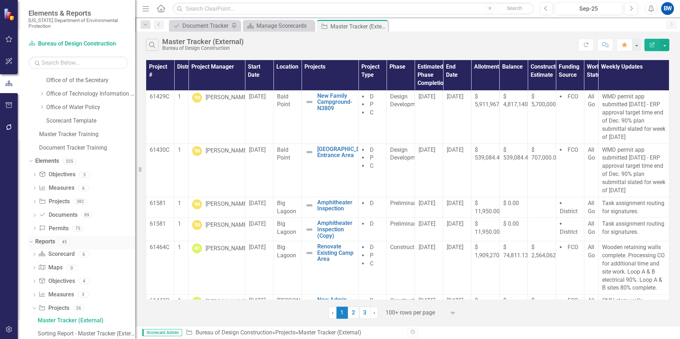
scroll to position [243, 0]
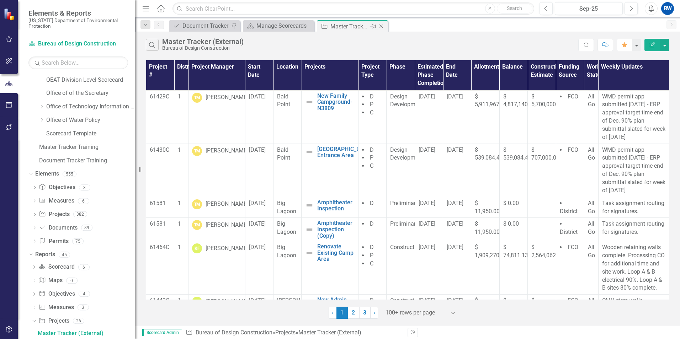
click at [382, 25] on icon "Close" at bounding box center [381, 26] width 7 height 6
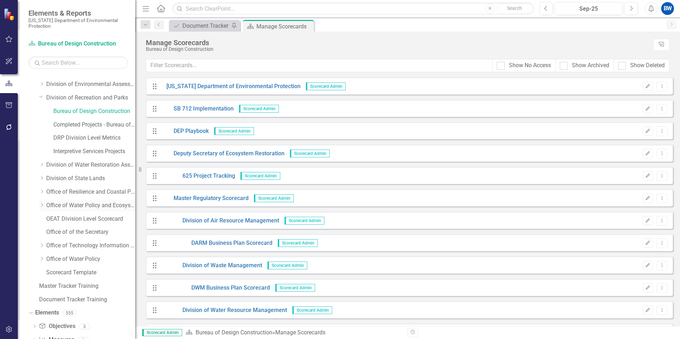
scroll to position [100, 0]
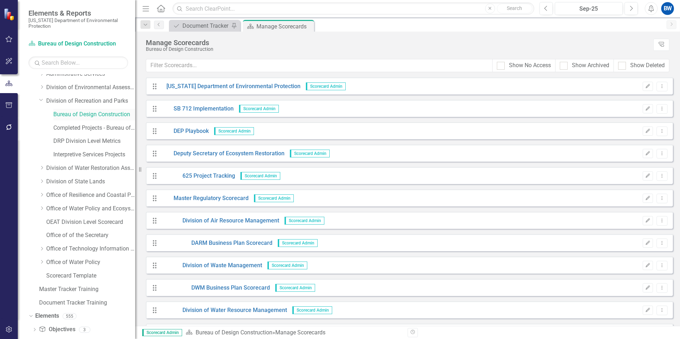
click at [63, 113] on link "Bureau of Design Construction" at bounding box center [94, 115] width 82 height 8
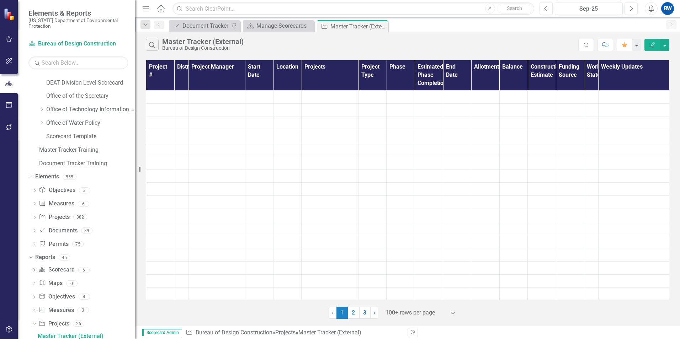
scroll to position [243, 0]
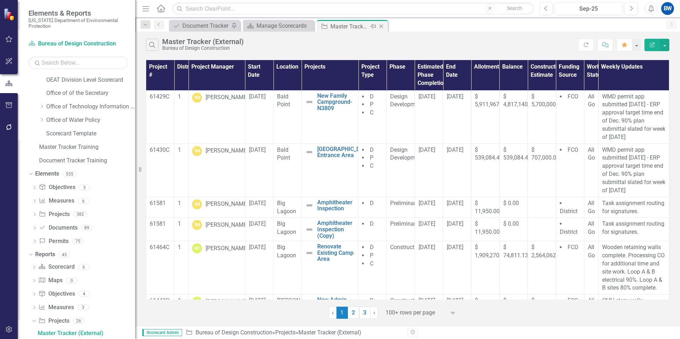
click at [384, 24] on icon "Close" at bounding box center [381, 26] width 7 height 6
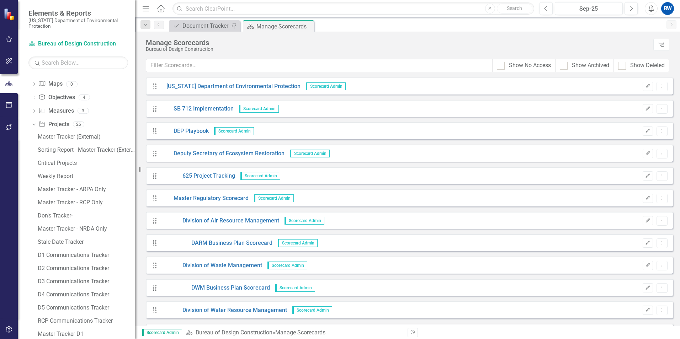
scroll to position [427, 0]
click at [34, 83] on icon "Dropdown" at bounding box center [34, 84] width 5 height 4
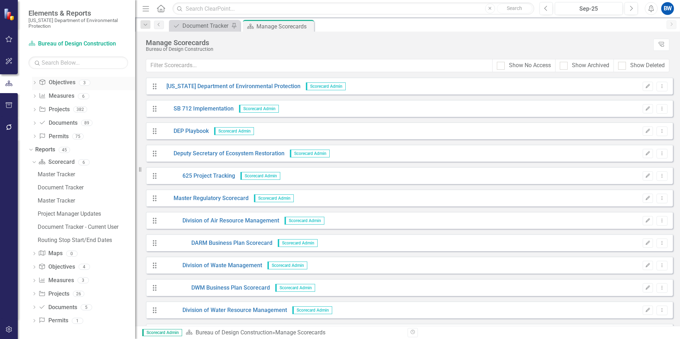
scroll to position [348, 0]
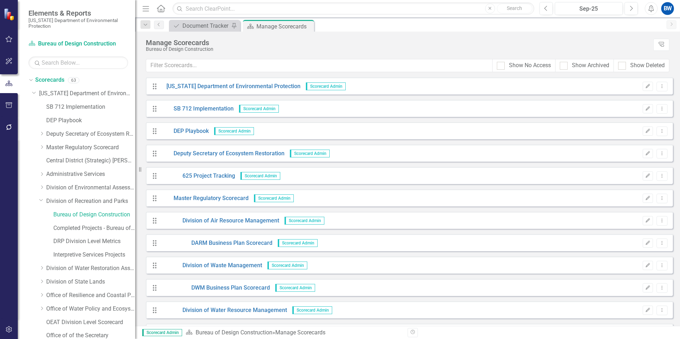
scroll to position [348, 0]
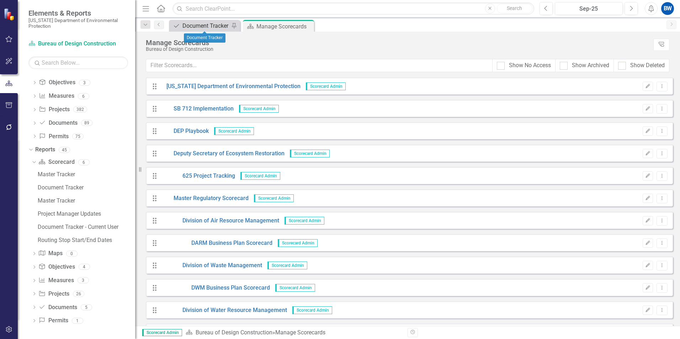
click at [206, 27] on div "Document Tracker" at bounding box center [205, 25] width 47 height 9
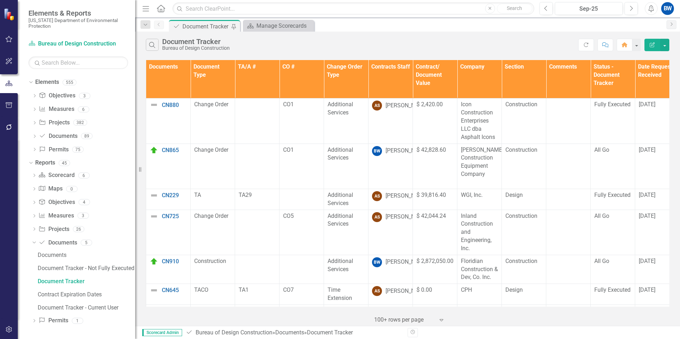
scroll to position [282, 0]
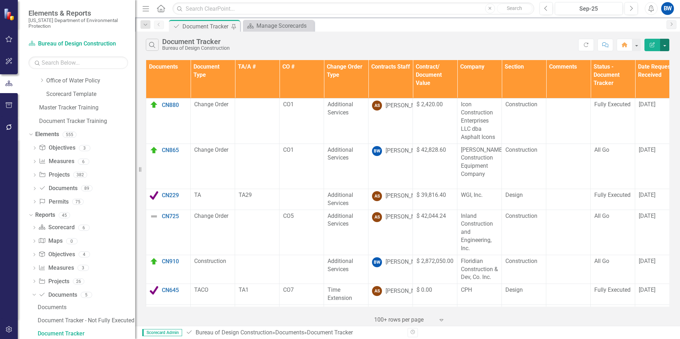
click at [665, 43] on button "button" at bounding box center [664, 45] width 9 height 12
click at [535, 48] on div "Search Document Tracker Bureau of Design Construction" at bounding box center [362, 45] width 433 height 12
click at [399, 79] on th "Contracts Staff" at bounding box center [391, 79] width 44 height 38
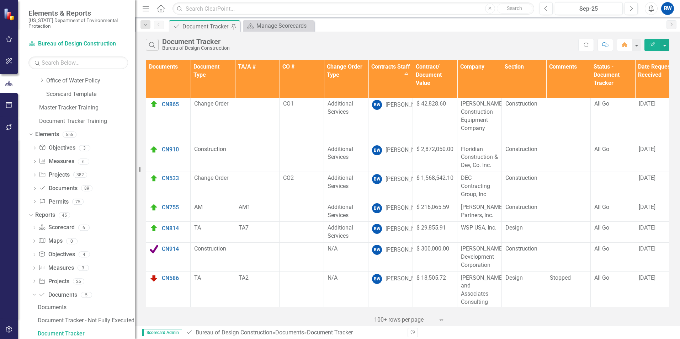
scroll to position [0, 0]
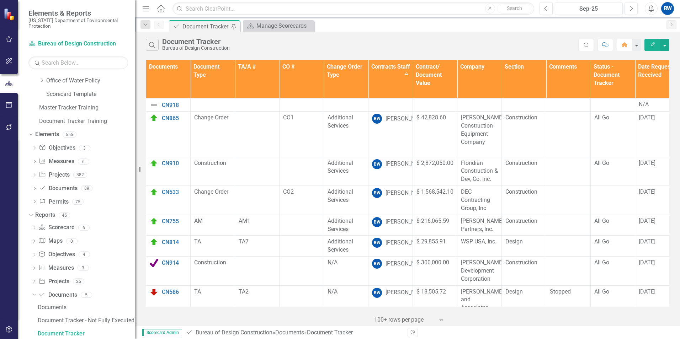
click at [9, 104] on icon "button" at bounding box center [9, 105] width 6 height 6
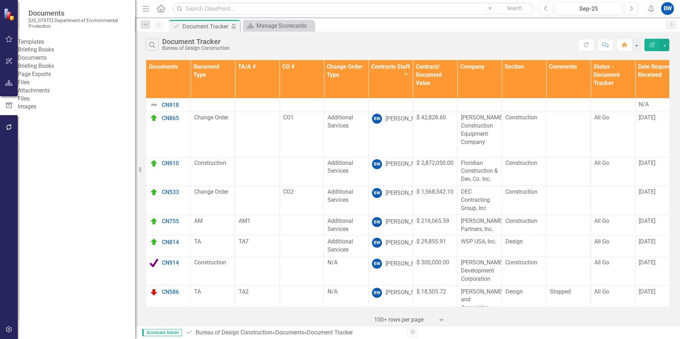
click at [51, 54] on link "Briefing Books" at bounding box center [76, 50] width 117 height 8
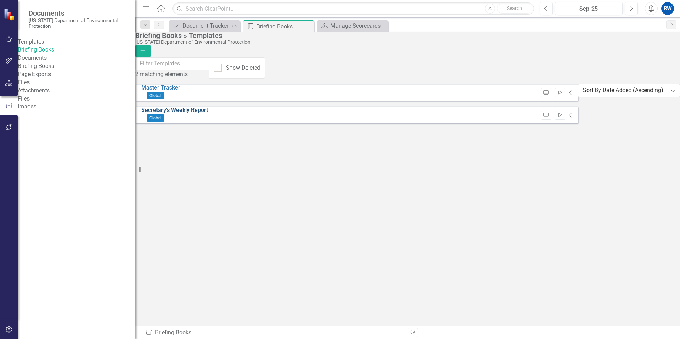
click at [168, 113] on link "Secretary's Weekly Report" at bounding box center [174, 110] width 67 height 7
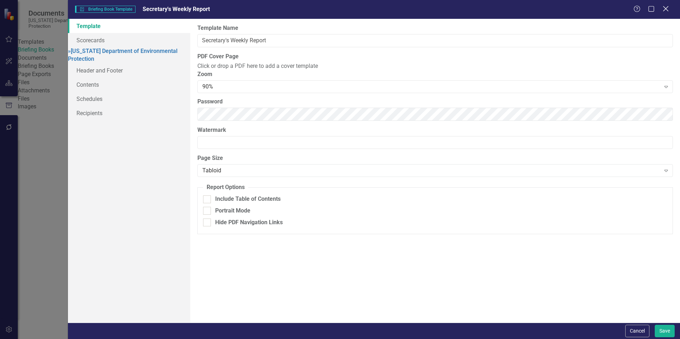
click at [665, 7] on icon at bounding box center [665, 8] width 5 height 5
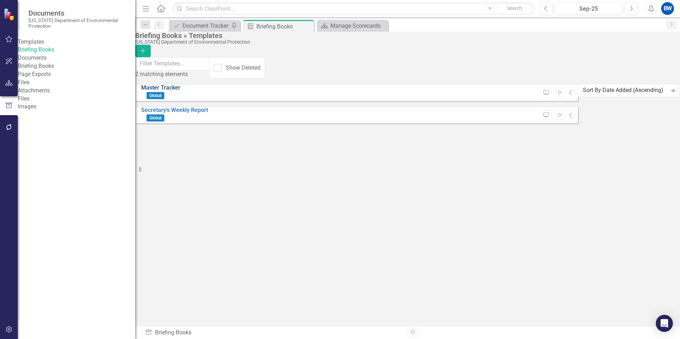
click at [172, 90] on link "Master Tracker" at bounding box center [160, 87] width 39 height 7
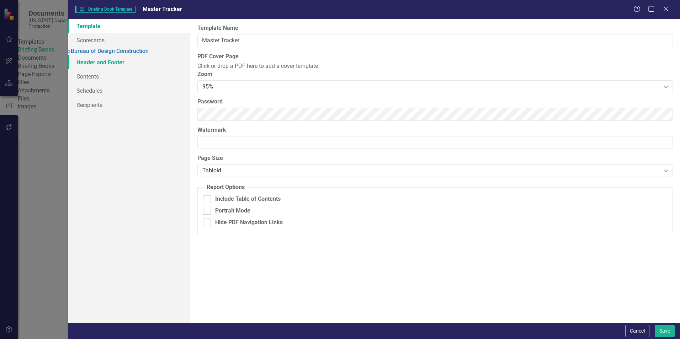
click at [85, 69] on link "Header and Footer" at bounding box center [129, 62] width 122 height 14
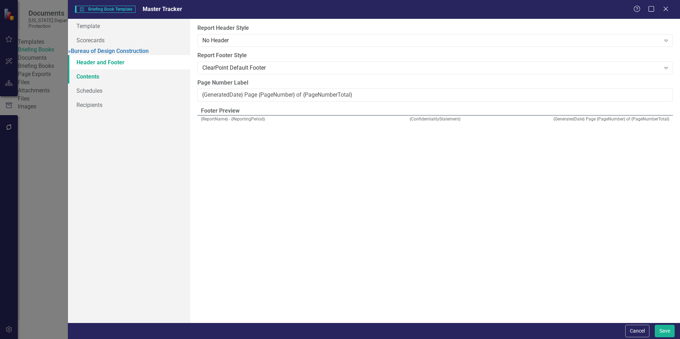
click at [85, 81] on link "Contents" at bounding box center [129, 76] width 122 height 14
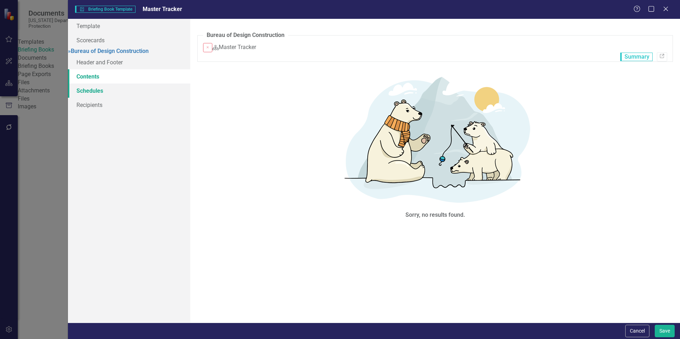
click at [96, 96] on link "Schedules" at bounding box center [129, 91] width 122 height 14
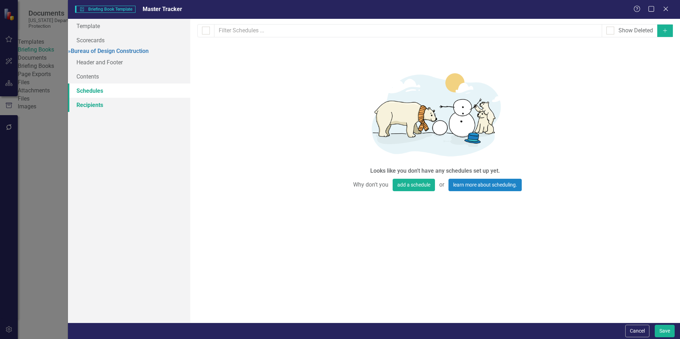
click at [91, 112] on link "Recipients" at bounding box center [129, 105] width 122 height 14
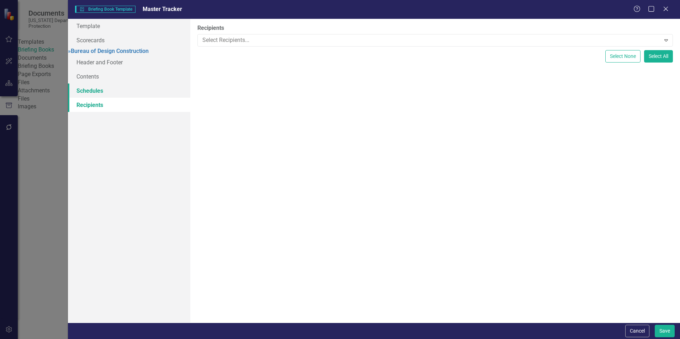
click at [91, 97] on link "Schedules" at bounding box center [129, 91] width 122 height 14
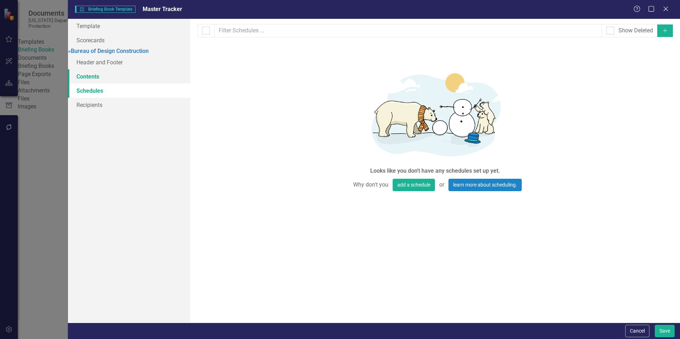
click at [91, 78] on link "Contents" at bounding box center [129, 76] width 122 height 14
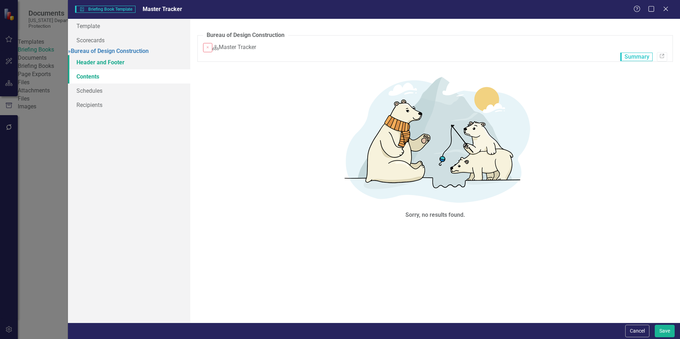
click at [93, 68] on link "Header and Footer" at bounding box center [129, 62] width 122 height 14
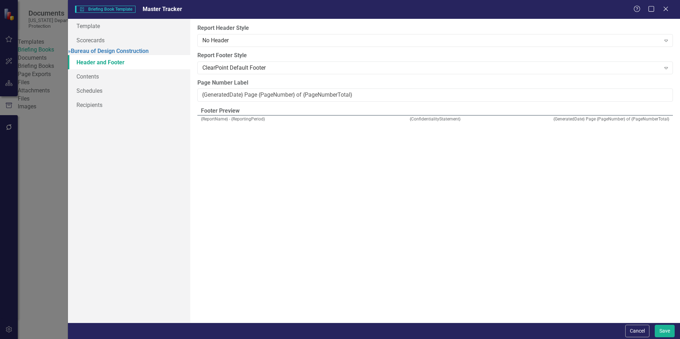
click at [27, 202] on div "Briefing Book Template Briefing Book Template Master Tracker Help Maximize Clos…" at bounding box center [340, 169] width 680 height 339
click at [666, 6] on icon "Close" at bounding box center [665, 8] width 9 height 7
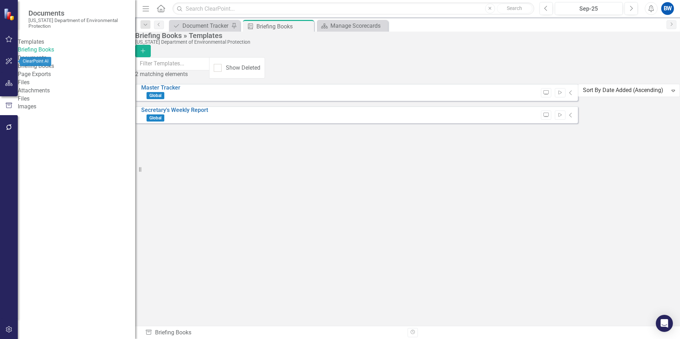
click at [7, 63] on icon "button" at bounding box center [8, 61] width 7 height 6
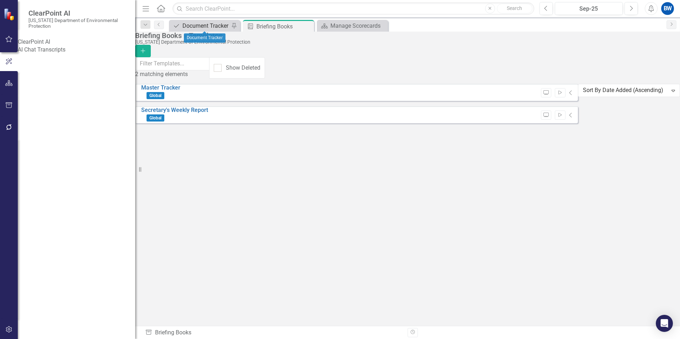
click at [197, 21] on div "Document Tracker" at bounding box center [205, 25] width 47 height 9
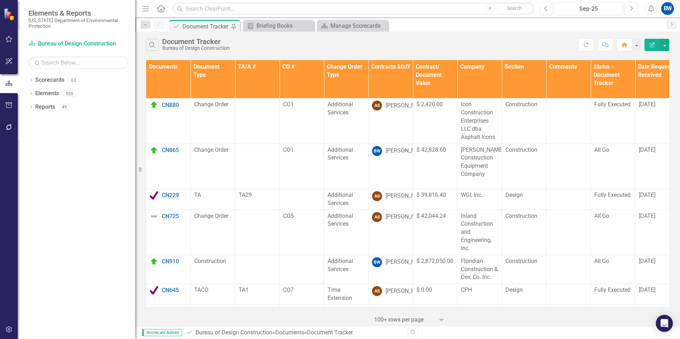
click at [9, 62] on icon "button" at bounding box center [8, 61] width 7 height 6
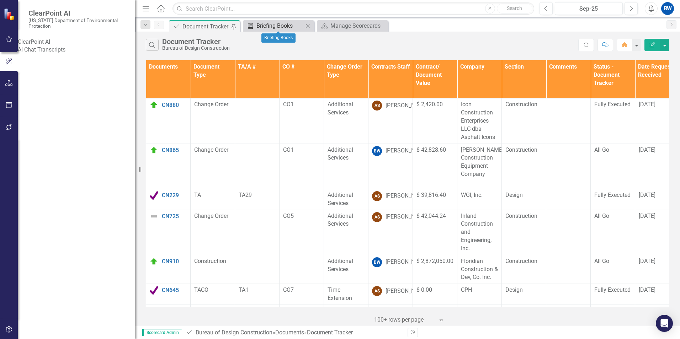
click at [269, 25] on div "Briefing Books" at bounding box center [279, 25] width 47 height 9
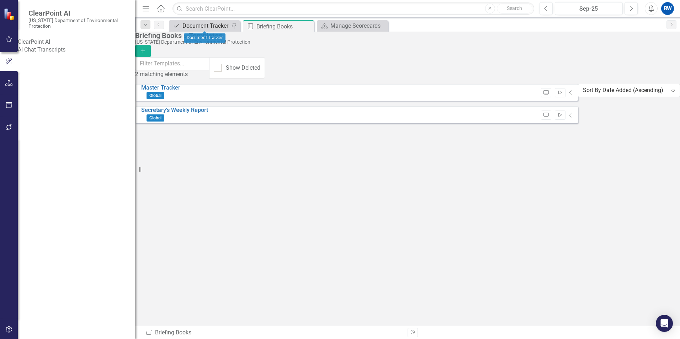
click at [210, 25] on div "Document Tracker" at bounding box center [205, 25] width 47 height 9
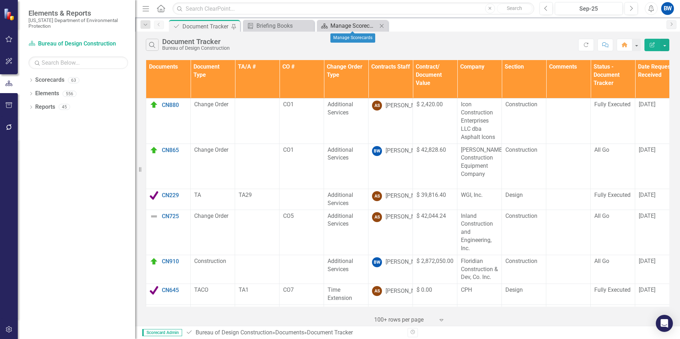
click at [358, 25] on div "Manage Scorecards" at bounding box center [353, 25] width 47 height 9
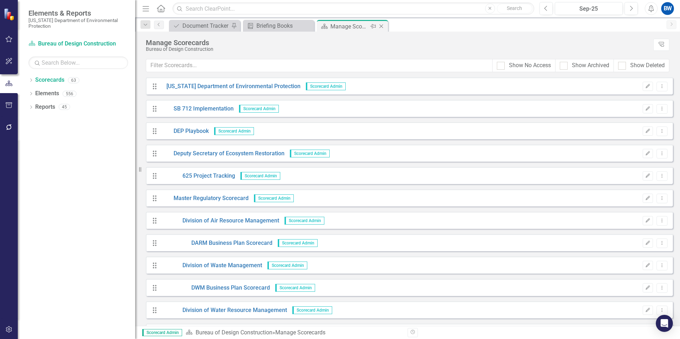
click at [383, 28] on icon "Close" at bounding box center [381, 26] width 7 height 6
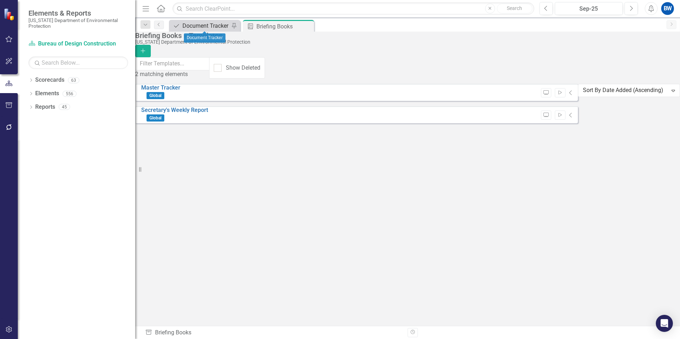
click at [205, 26] on div "Document Tracker" at bounding box center [205, 25] width 47 height 9
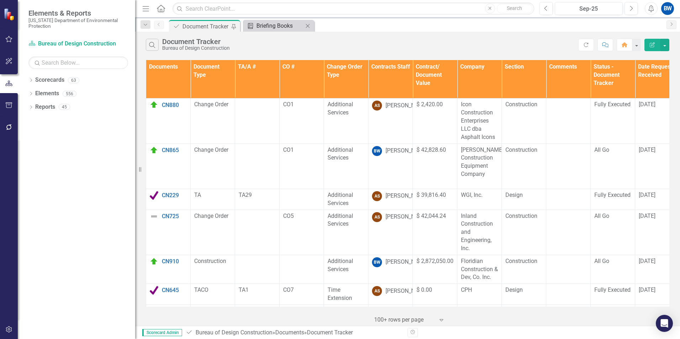
click at [267, 25] on div "Briefing Books" at bounding box center [279, 25] width 47 height 9
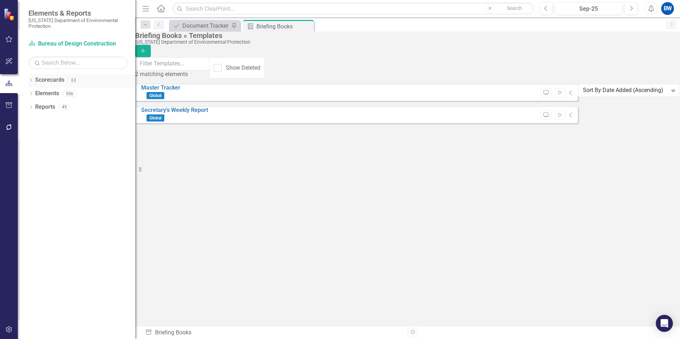
click at [33, 81] on icon "Dropdown" at bounding box center [30, 81] width 5 height 4
click at [33, 80] on div "Dropdown" at bounding box center [30, 80] width 6 height 5
click at [42, 79] on link "Scorecards" at bounding box center [49, 80] width 29 height 8
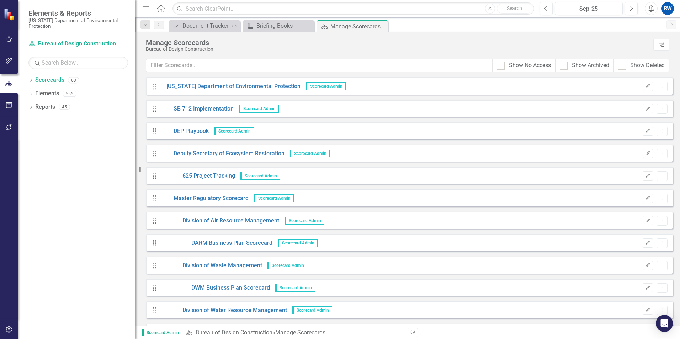
click at [0, 0] on icon "Close" at bounding box center [0, 0] width 0 height 0
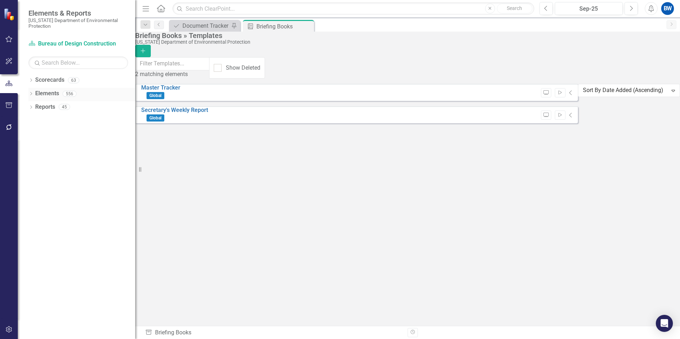
click at [41, 92] on link "Elements" at bounding box center [47, 94] width 24 height 8
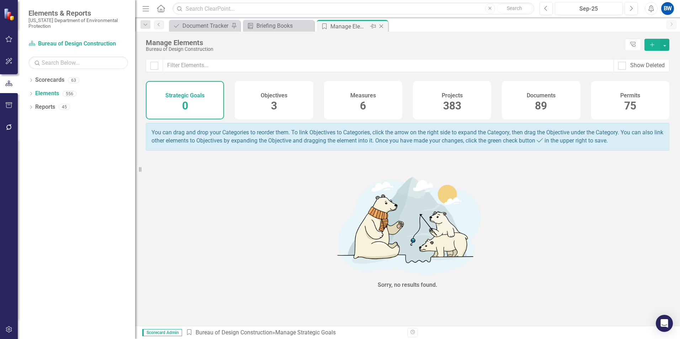
click at [374, 26] on icon "Pin" at bounding box center [373, 26] width 6 height 7
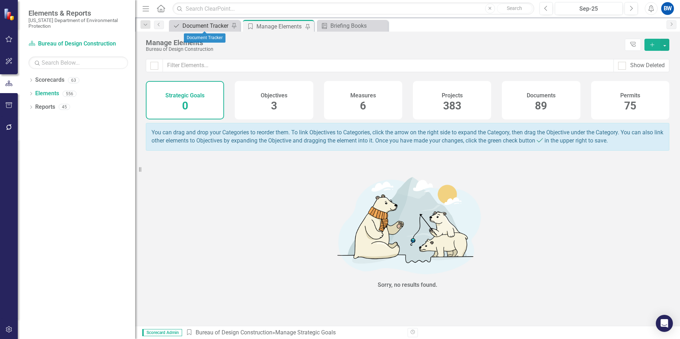
click at [215, 26] on div "Document Tracker" at bounding box center [205, 25] width 47 height 9
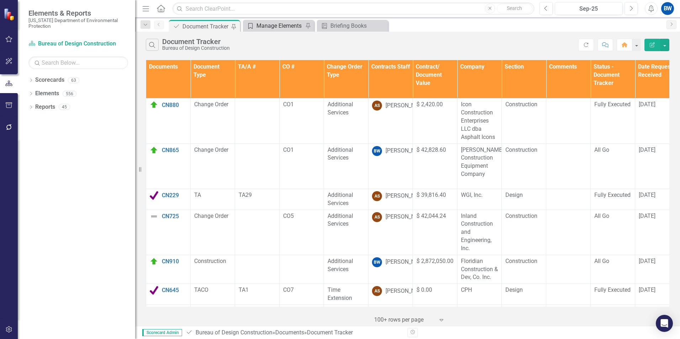
click at [273, 28] on div "Manage Elements" at bounding box center [279, 25] width 47 height 9
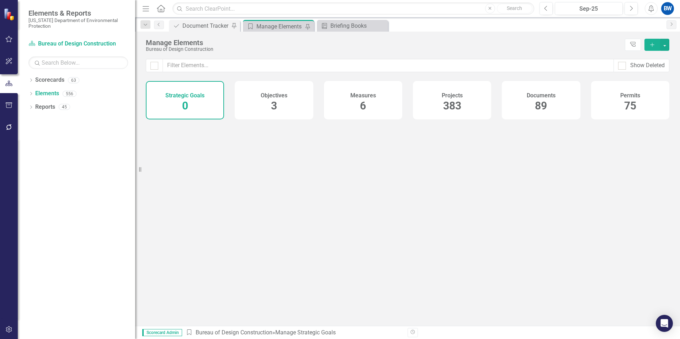
click at [285, 22] on div "Manage Elements" at bounding box center [279, 26] width 47 height 9
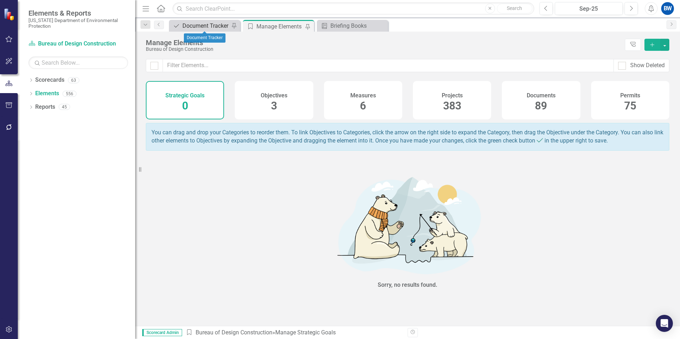
click at [208, 24] on div "Document Tracker" at bounding box center [205, 25] width 47 height 9
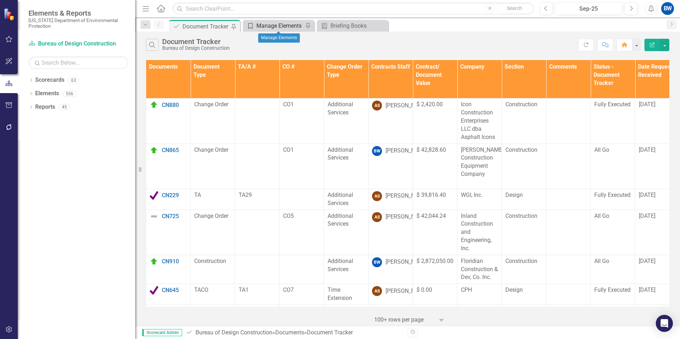
click at [281, 25] on div "Manage Elements" at bounding box center [279, 25] width 47 height 9
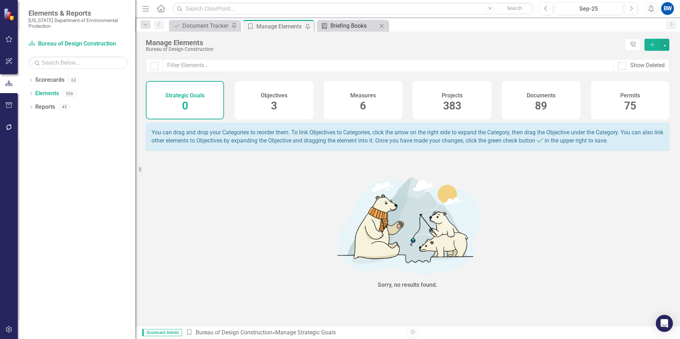
click at [351, 25] on div "Briefing Books" at bounding box center [353, 25] width 47 height 9
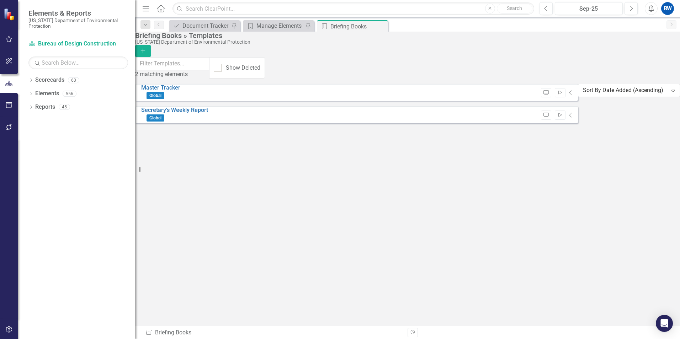
drag, startPoint x: 381, startPoint y: 25, endPoint x: 0, endPoint y: 155, distance: 401.8
click at [0, 0] on icon "Close" at bounding box center [0, 0] width 0 height 0
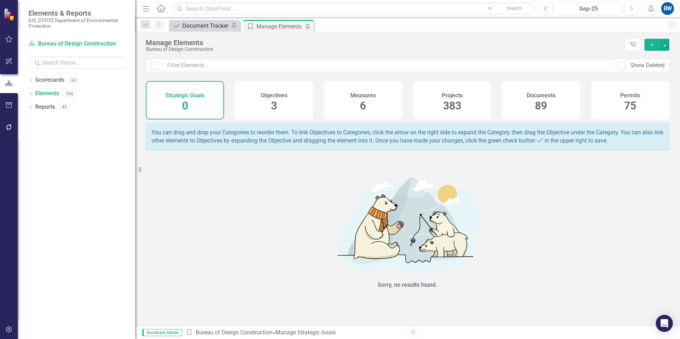
click at [203, 26] on div "Document Tracker" at bounding box center [205, 25] width 47 height 9
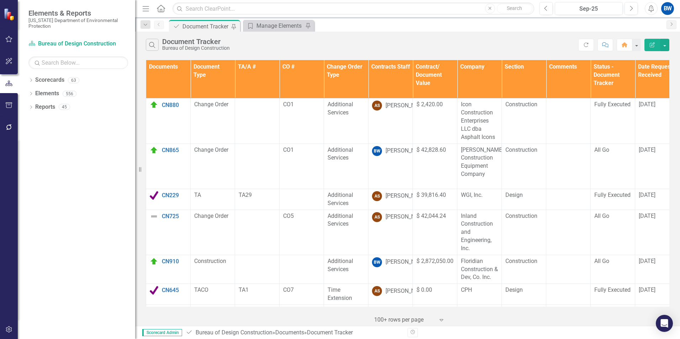
click at [342, 27] on div "Document Document Tracker Pin Strategic Goal Manage Elements Pin" at bounding box center [416, 25] width 496 height 11
drag, startPoint x: 280, startPoint y: 25, endPoint x: 275, endPoint y: 20, distance: 8.0
click at [280, 25] on div "Manage Elements" at bounding box center [279, 25] width 47 height 9
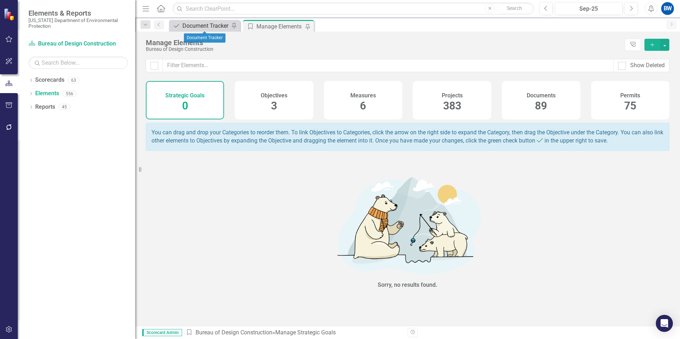
click at [216, 26] on div "Document Tracker" at bounding box center [205, 25] width 47 height 9
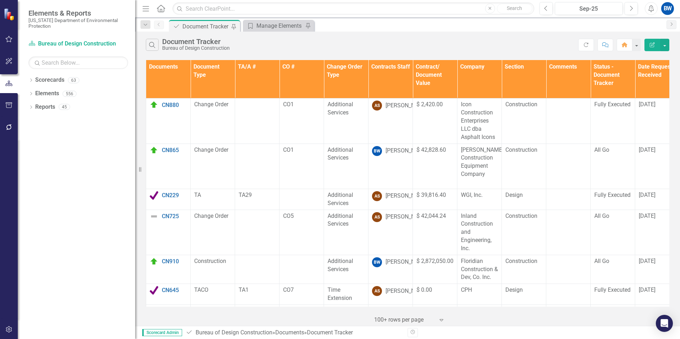
click at [354, 21] on div "Document Document Tracker Pin Strategic Goal Manage Elements Pin" at bounding box center [416, 25] width 496 height 11
click at [163, 4] on link "Home" at bounding box center [161, 8] width 9 height 11
click at [332, 25] on div "Document Document Tracker Pin Strategic Goal Manage Elements Pin" at bounding box center [416, 25] width 496 height 11
click at [48, 41] on link "Scorecard Bureau of Design Construction" at bounding box center [72, 44] width 89 height 8
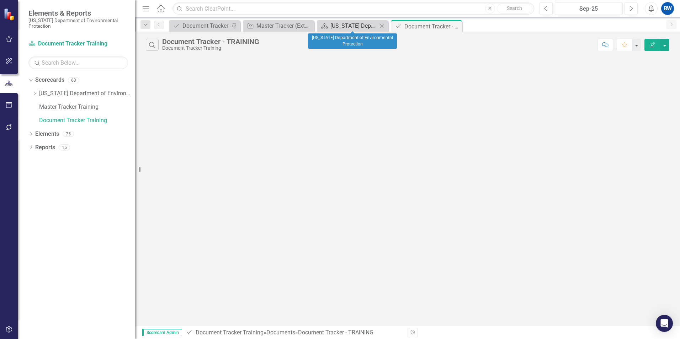
click at [342, 24] on div "[US_STATE] Department of Environmental Protection" at bounding box center [353, 25] width 47 height 9
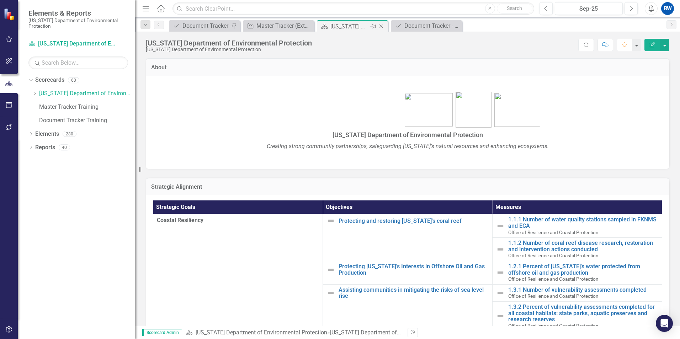
click at [381, 24] on icon "Close" at bounding box center [381, 26] width 7 height 6
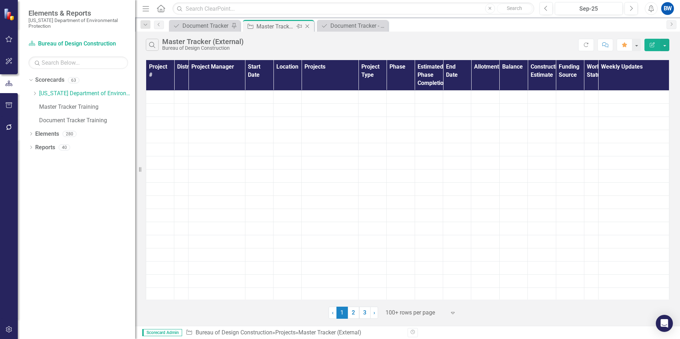
click at [272, 23] on div "Master Tracker (External)" at bounding box center [275, 26] width 38 height 9
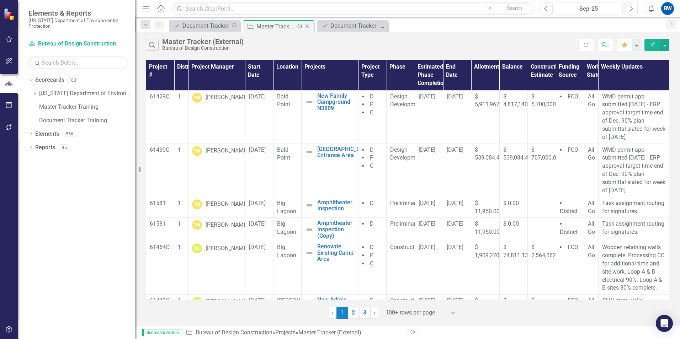
click at [309, 27] on icon "Close" at bounding box center [307, 26] width 7 height 6
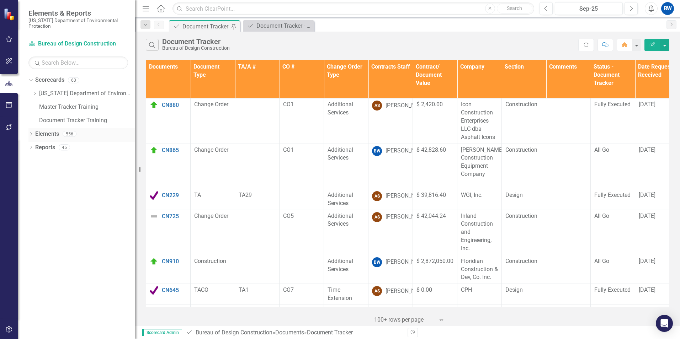
click at [32, 134] on icon "Dropdown" at bounding box center [30, 135] width 5 height 4
click at [31, 132] on icon "Dropdown" at bounding box center [30, 133] width 4 height 5
click at [279, 27] on div "Document Tracker - TRAINING" at bounding box center [279, 25] width 47 height 9
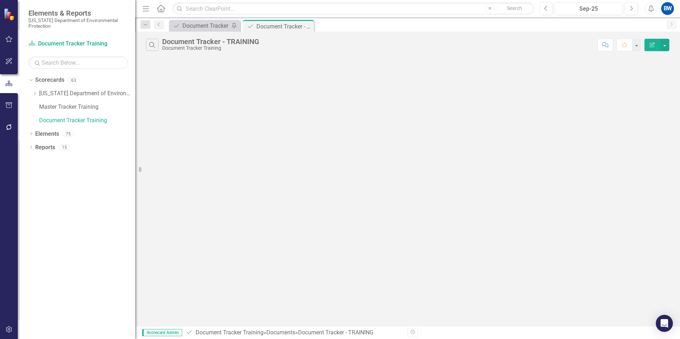
click at [0, 0] on icon at bounding box center [0, 0] width 0 height 0
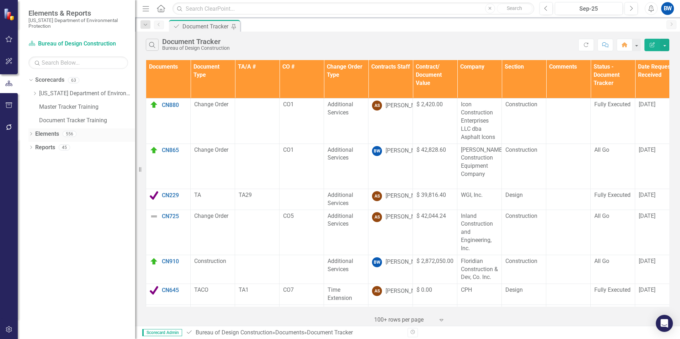
click at [36, 133] on link "Elements" at bounding box center [47, 134] width 24 height 8
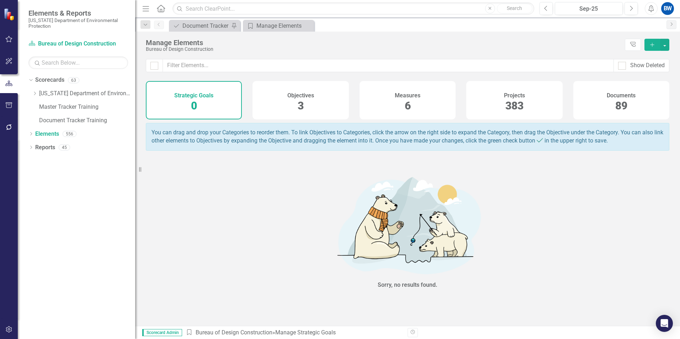
click at [524, 105] on div "Projects 383" at bounding box center [514, 100] width 96 height 38
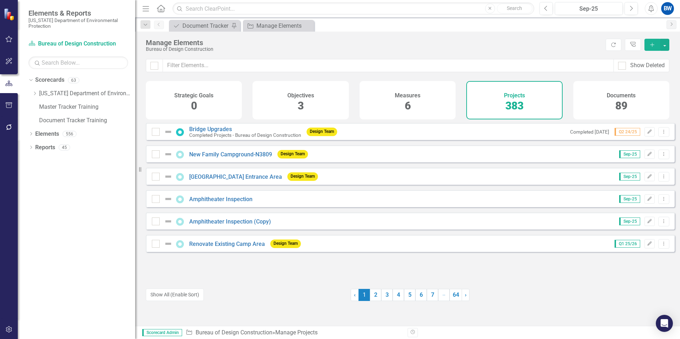
click at [593, 100] on div "Documents 89" at bounding box center [621, 100] width 96 height 38
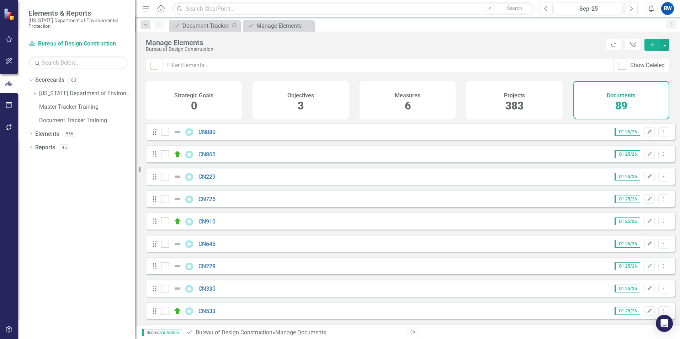
click at [552, 100] on div "Projects 383" at bounding box center [514, 100] width 96 height 38
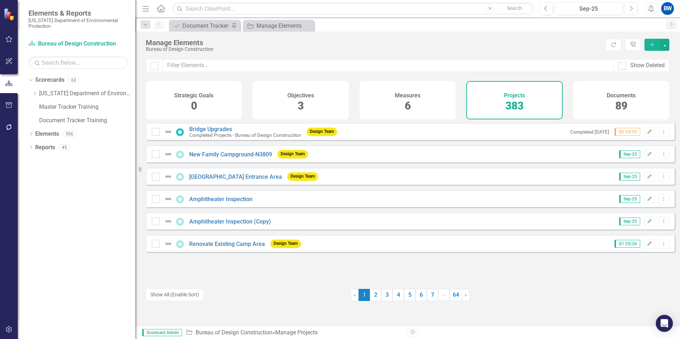
click at [592, 85] on div "Documents 89" at bounding box center [621, 100] width 96 height 38
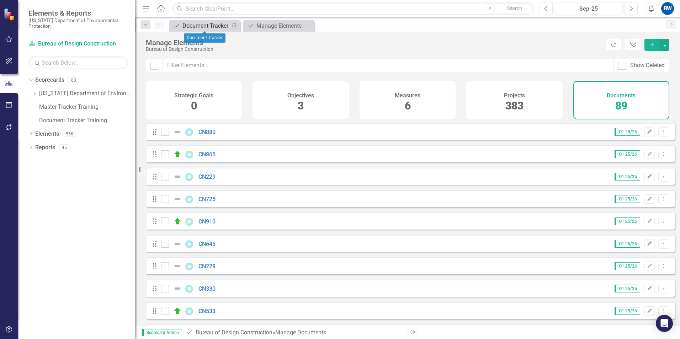
click at [191, 23] on div "Document Tracker" at bounding box center [205, 25] width 47 height 9
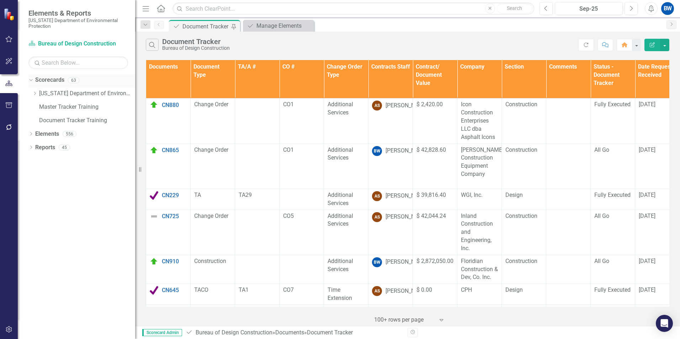
click at [32, 79] on icon "Dropdown" at bounding box center [30, 80] width 4 height 5
click at [32, 79] on icon "Dropdown" at bounding box center [30, 81] width 5 height 4
click at [29, 133] on icon "Dropdown" at bounding box center [30, 135] width 5 height 4
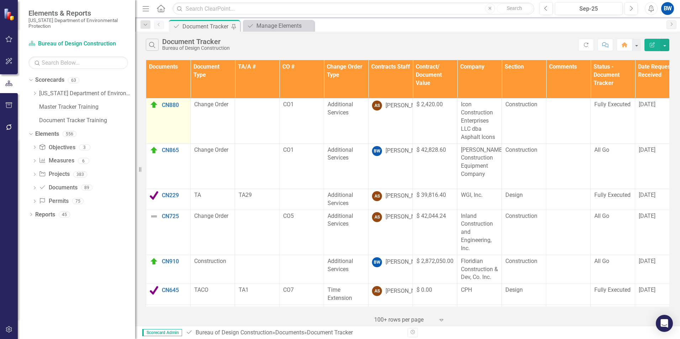
click at [154, 104] on img at bounding box center [154, 105] width 9 height 9
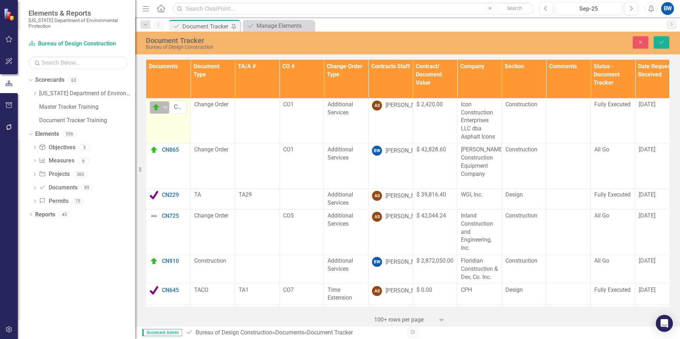
click at [165, 107] on icon "Expand" at bounding box center [165, 108] width 7 height 6
click at [143, 86] on div "Documents Document Type TA/A # CO # Change Order Type Contracts Staff Contract/…" at bounding box center [407, 192] width 545 height 268
click at [391, 78] on th "Contracts Staff" at bounding box center [391, 79] width 44 height 38
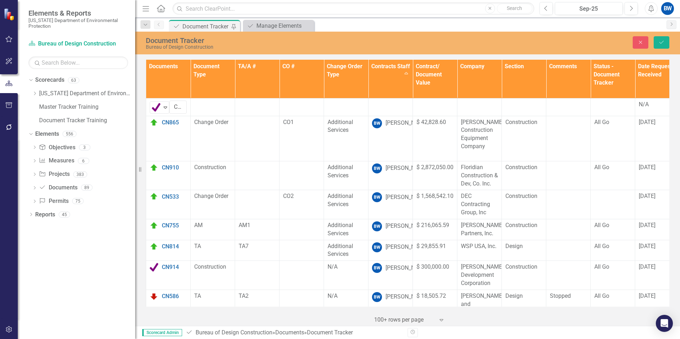
type input "CN918"
click at [617, 271] on div "All Go" at bounding box center [612, 267] width 37 height 8
click at [620, 266] on div "Expand" at bounding box center [624, 269] width 13 height 11
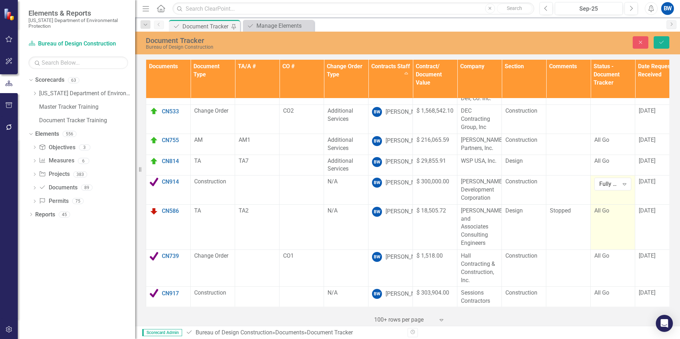
scroll to position [107, 0]
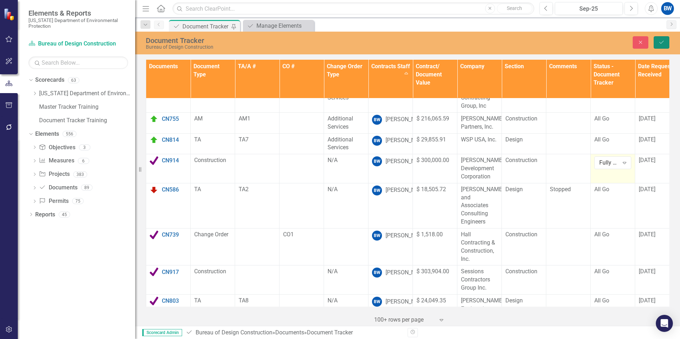
click at [663, 38] on button "Save" at bounding box center [662, 42] width 16 height 12
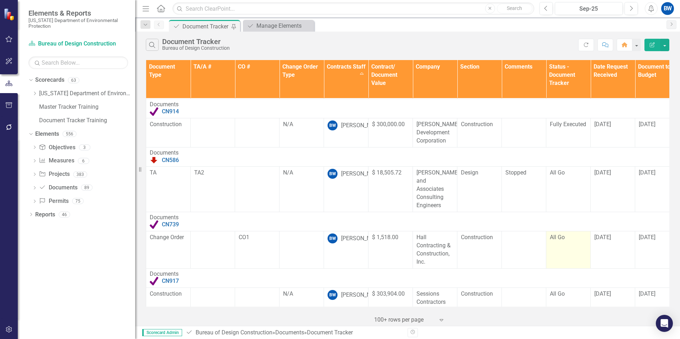
scroll to position [285, 0]
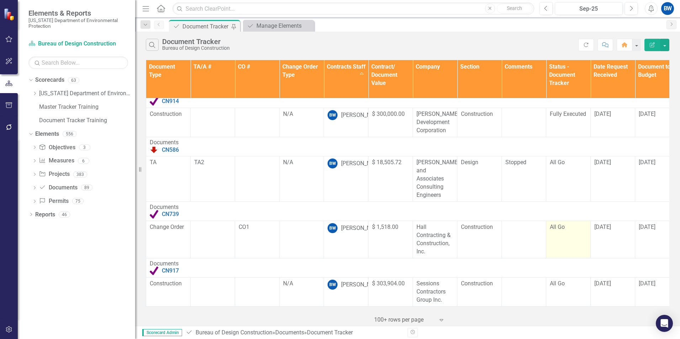
click at [566, 228] on div "All Go" at bounding box center [568, 227] width 37 height 8
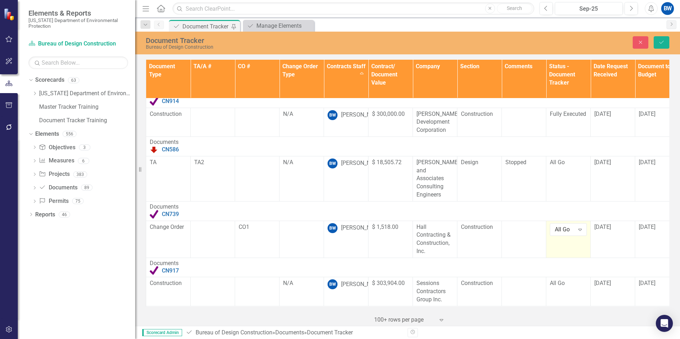
click at [567, 226] on div "All Go" at bounding box center [565, 230] width 20 height 8
click at [565, 281] on div "All Go" at bounding box center [568, 284] width 37 height 8
click at [569, 282] on div "All Go" at bounding box center [565, 286] width 20 height 8
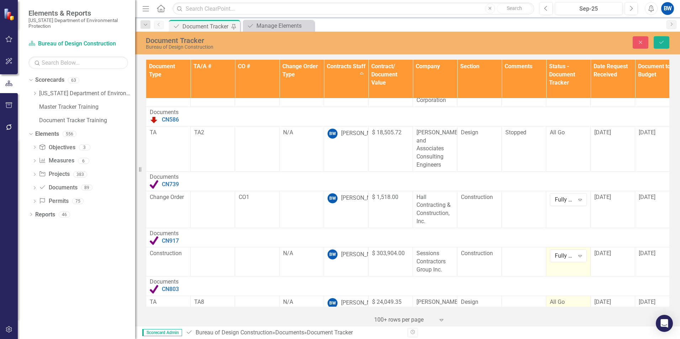
scroll to position [391, 0]
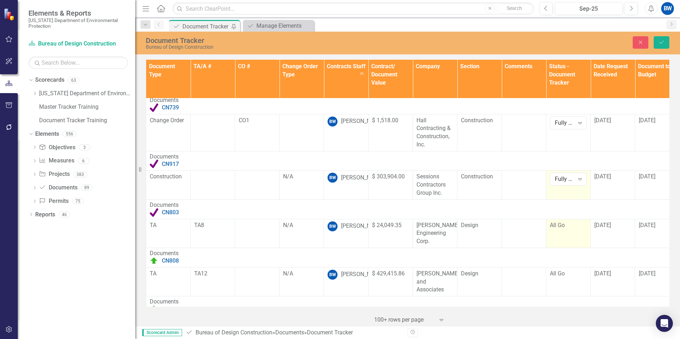
click at [558, 230] on td "All Go" at bounding box center [568, 233] width 44 height 29
click at [560, 228] on div "All Go" at bounding box center [565, 228] width 20 height 8
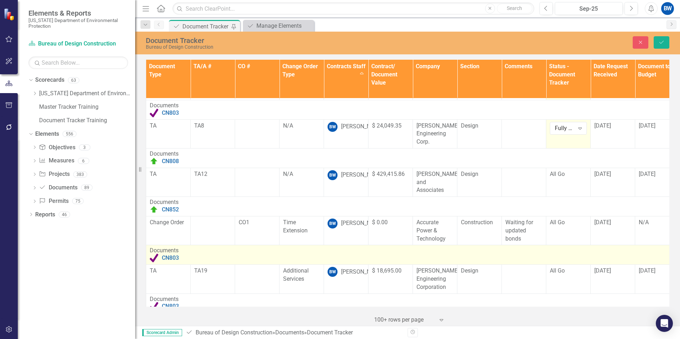
scroll to position [498, 0]
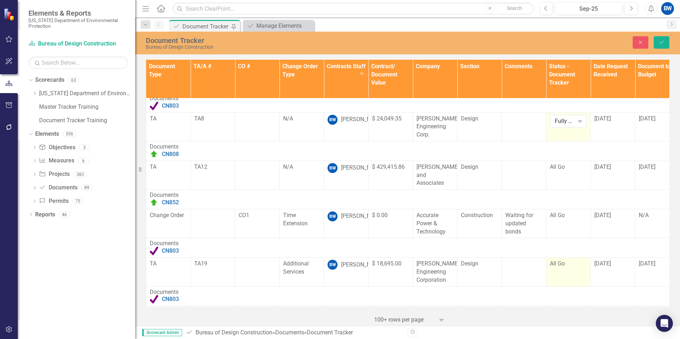
click at [560, 260] on span "All Go" at bounding box center [557, 263] width 15 height 7
click at [557, 263] on div "All Go" at bounding box center [565, 267] width 20 height 8
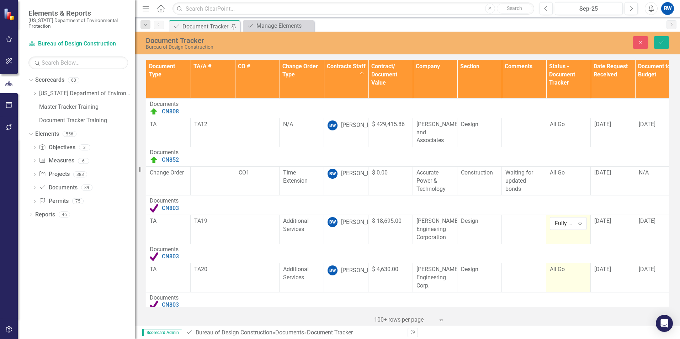
scroll to position [569, 0]
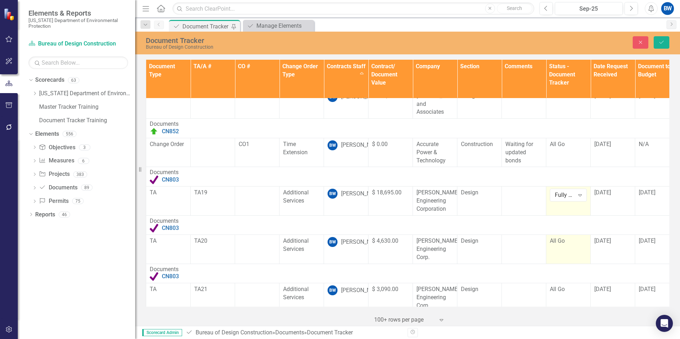
click at [564, 238] on span "All Go" at bounding box center [557, 241] width 15 height 7
click at [562, 240] on div "All Go" at bounding box center [565, 244] width 20 height 8
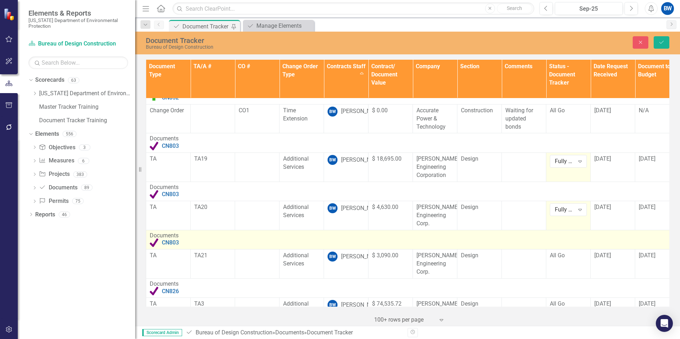
scroll to position [605, 0]
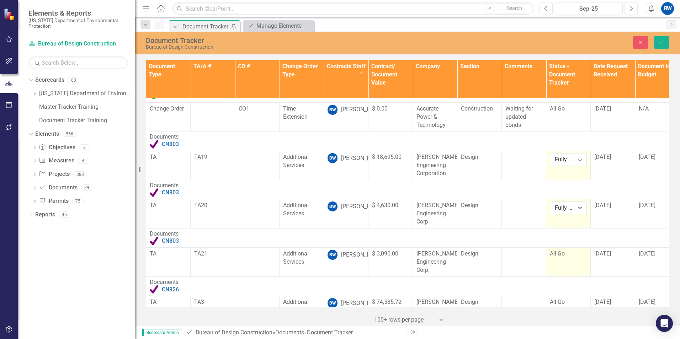
click at [560, 250] on span "All Go" at bounding box center [557, 253] width 15 height 7
click at [560, 253] on div "All Go" at bounding box center [565, 257] width 20 height 8
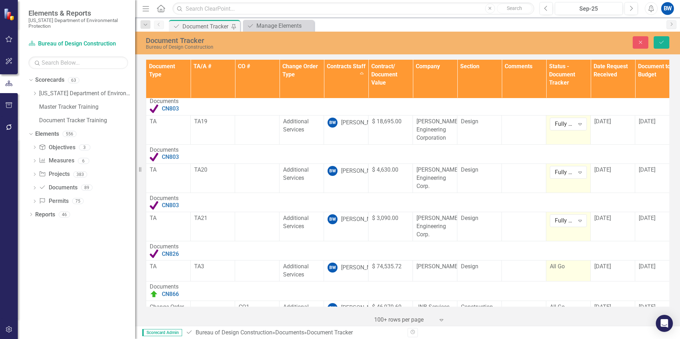
click at [562, 263] on span "All Go" at bounding box center [557, 266] width 15 height 7
drag, startPoint x: 562, startPoint y: 262, endPoint x: 557, endPoint y: 263, distance: 4.6
click at [557, 265] on div "All Go" at bounding box center [565, 269] width 20 height 8
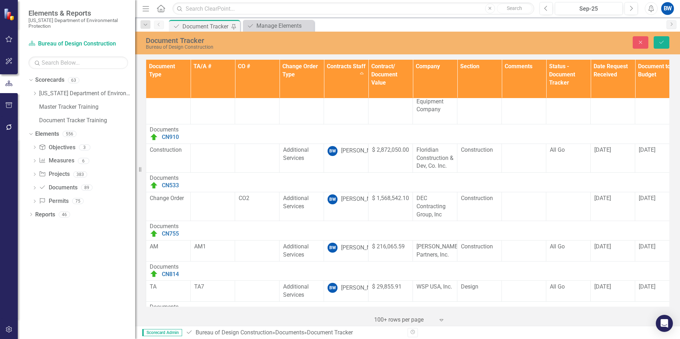
scroll to position [0, 0]
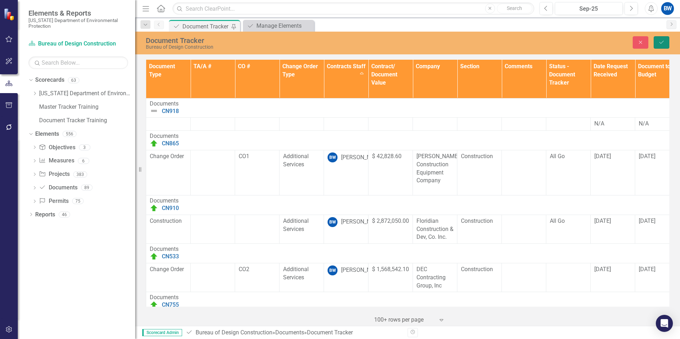
click at [660, 41] on icon "Save" at bounding box center [661, 42] width 6 height 5
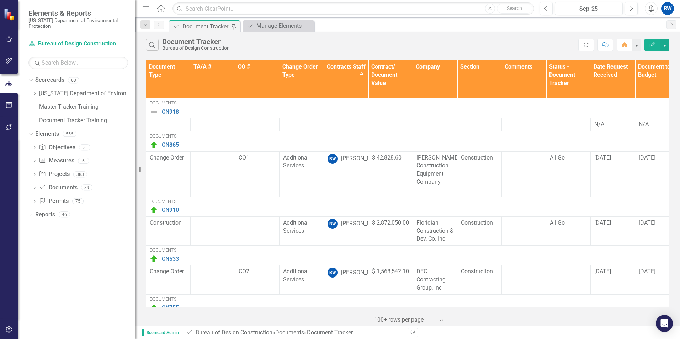
click at [341, 24] on div "Document Document Tracker Pin Document Manage Elements Close" at bounding box center [416, 25] width 496 height 11
drag, startPoint x: 298, startPoint y: 27, endPoint x: 316, endPoint y: 25, distance: 17.2
click at [298, 27] on div "Manage Elements" at bounding box center [284, 25] width 56 height 9
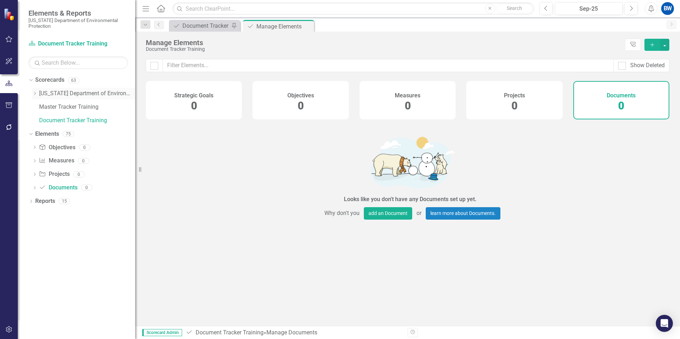
click at [36, 95] on icon "Dropdown" at bounding box center [34, 93] width 5 height 4
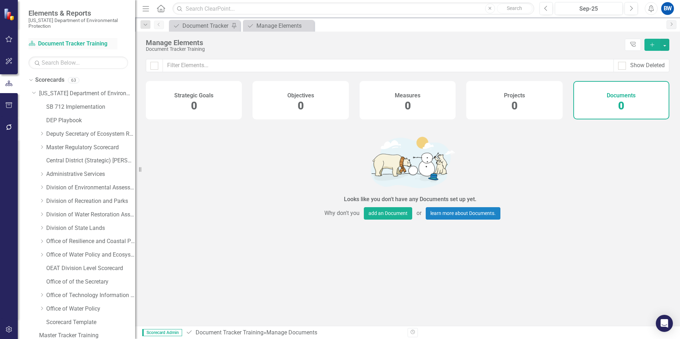
click at [35, 43] on icon "Scorecard" at bounding box center [31, 44] width 7 height 6
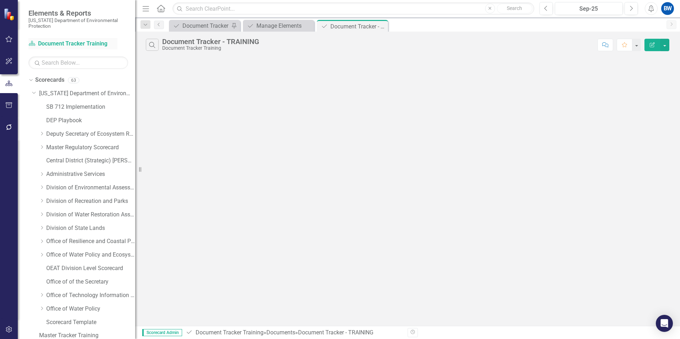
click at [35, 43] on icon "Scorecard" at bounding box center [31, 44] width 7 height 6
drag, startPoint x: 31, startPoint y: 41, endPoint x: 7, endPoint y: 35, distance: 24.9
click at [7, 35] on button "button" at bounding box center [9, 39] width 16 height 15
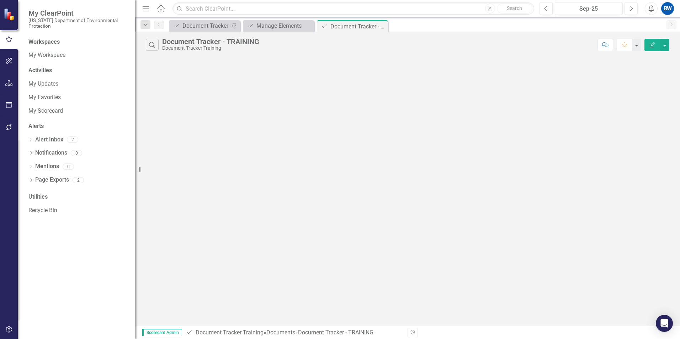
click at [9, 20] on img at bounding box center [10, 14] width 12 height 12
click at [381, 25] on icon "Close" at bounding box center [381, 26] width 7 height 6
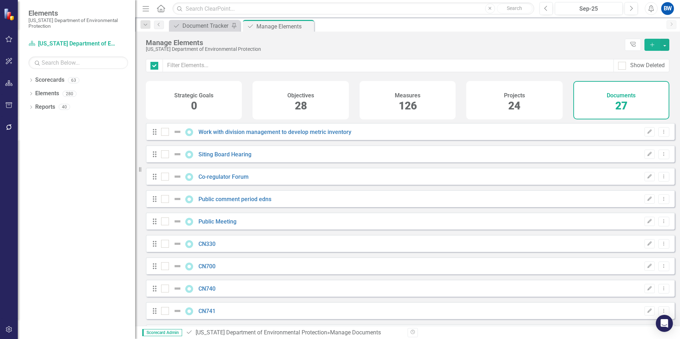
checkbox input "false"
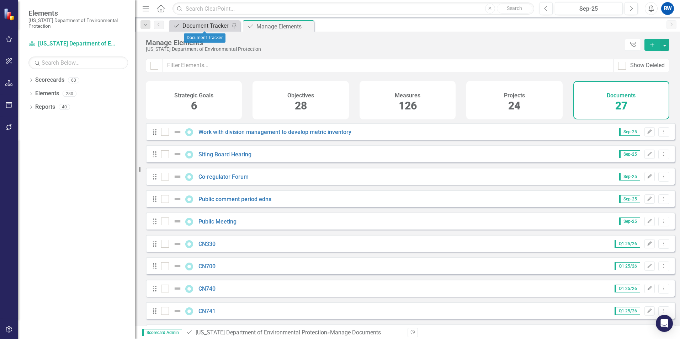
click at [202, 25] on div "Document Tracker" at bounding box center [205, 25] width 47 height 9
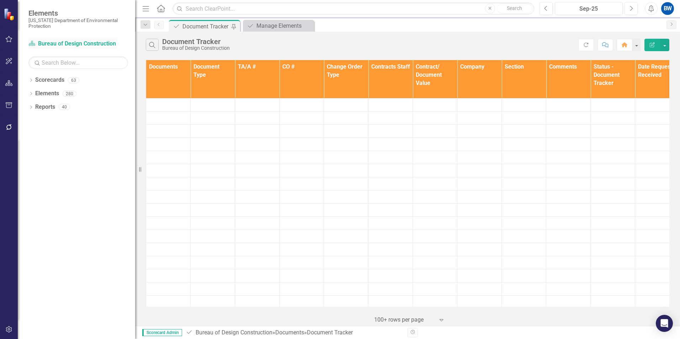
click at [30, 42] on icon "Scorecard" at bounding box center [31, 44] width 7 height 6
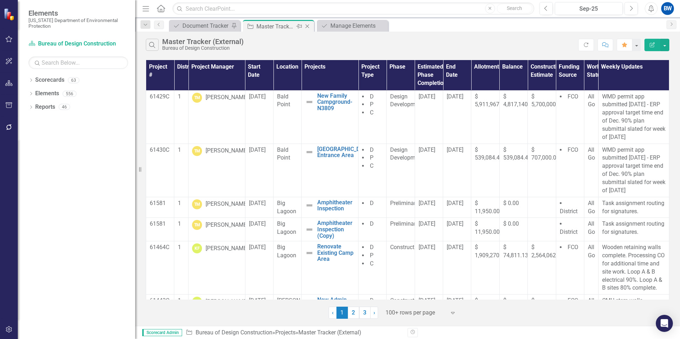
click at [308, 23] on div "Close" at bounding box center [307, 26] width 9 height 9
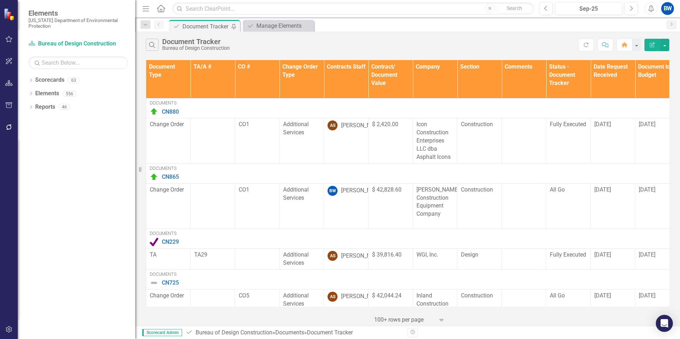
click at [149, 7] on icon "Menu" at bounding box center [145, 8] width 9 height 7
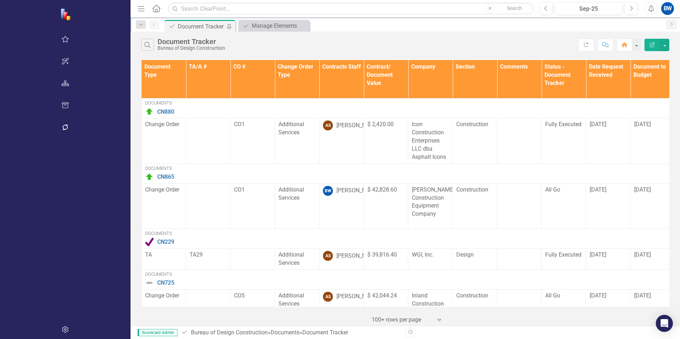
click at [137, 10] on icon "Menu" at bounding box center [141, 8] width 9 height 7
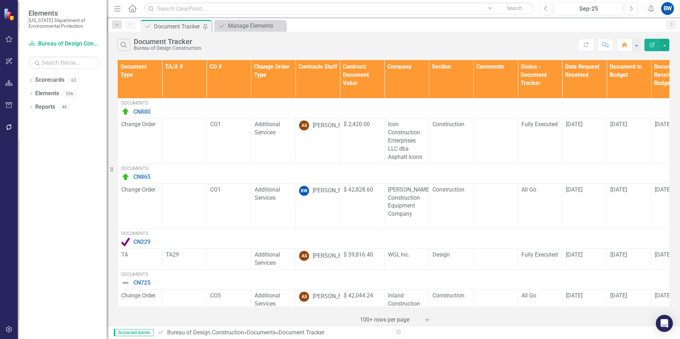
click at [44, 12] on span "Elements" at bounding box center [63, 13] width 71 height 9
click at [15, 37] on button "button" at bounding box center [9, 39] width 16 height 15
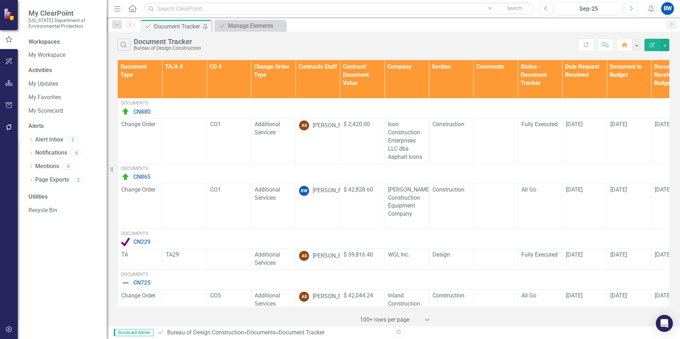
click at [8, 39] on icon "button" at bounding box center [9, 39] width 8 height 6
click at [250, 28] on div "Manage Elements" at bounding box center [256, 25] width 56 height 9
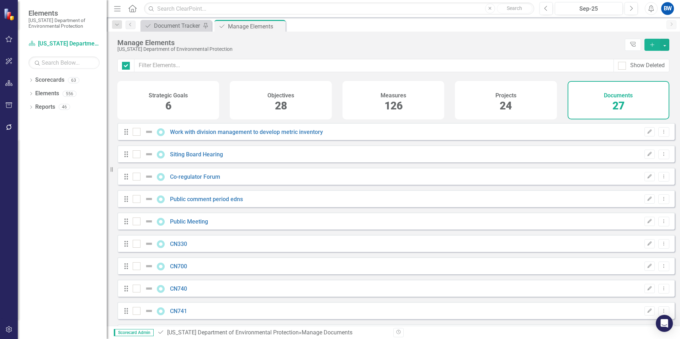
checkbox input "false"
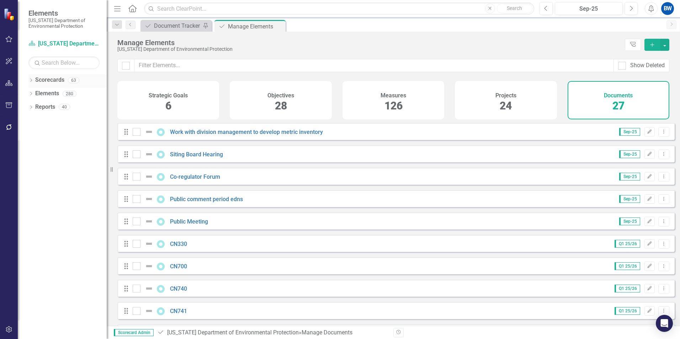
click at [31, 78] on div "Dropdown" at bounding box center [30, 81] width 5 height 6
click at [31, 78] on icon "Dropdown" at bounding box center [30, 80] width 4 height 5
click at [31, 78] on div "Dropdown" at bounding box center [30, 81] width 5 height 6
click at [31, 80] on icon "Dropdown" at bounding box center [30, 80] width 4 height 5
click at [155, 28] on div "Document Tracker" at bounding box center [177, 25] width 47 height 9
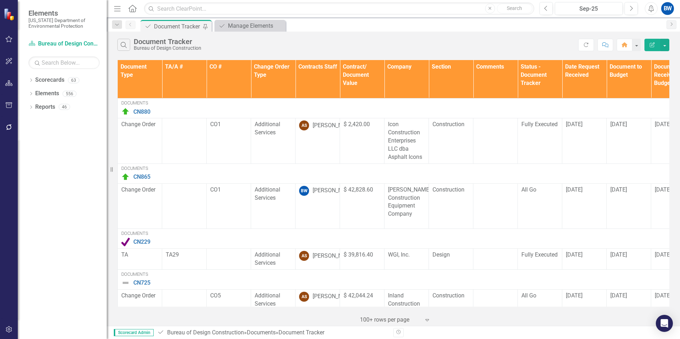
click at [49, 23] on small "[US_STATE] Department of Environmental Protection" at bounding box center [63, 23] width 71 height 12
click at [41, 13] on span "Elements" at bounding box center [63, 13] width 71 height 9
click at [10, 16] on img at bounding box center [10, 14] width 13 height 13
click at [5, 12] on img at bounding box center [10, 14] width 14 height 14
click at [8, 39] on icon "button" at bounding box center [8, 39] width 7 height 6
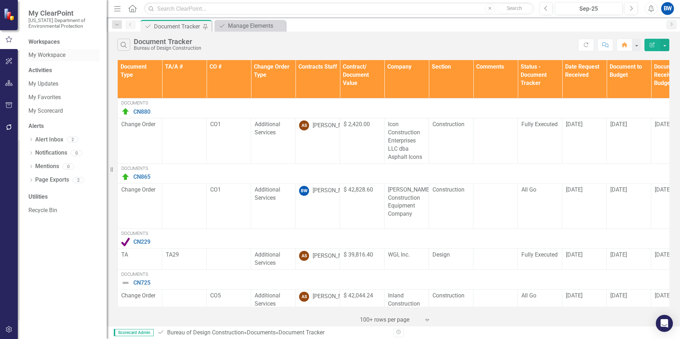
click at [37, 57] on link "My Workspace" at bounding box center [63, 55] width 71 height 8
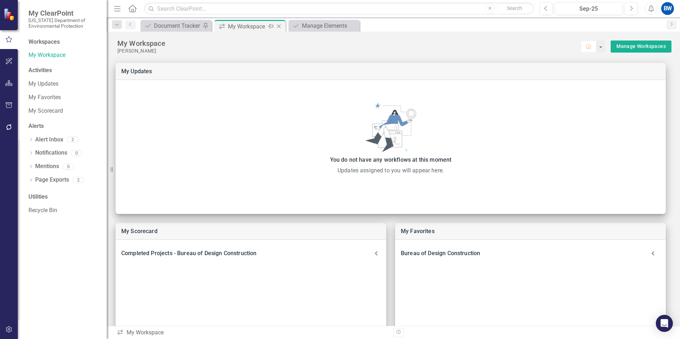
click at [247, 30] on div "My Workspace" at bounding box center [247, 26] width 38 height 9
click at [279, 26] on icon "Close" at bounding box center [278, 26] width 7 height 6
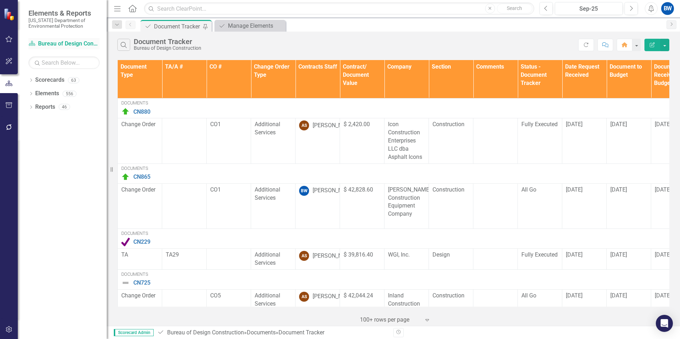
drag, startPoint x: 42, startPoint y: 40, endPoint x: 34, endPoint y: 46, distance: 10.7
click at [38, 45] on link "Scorecard Bureau of Design Construction" at bounding box center [63, 44] width 71 height 8
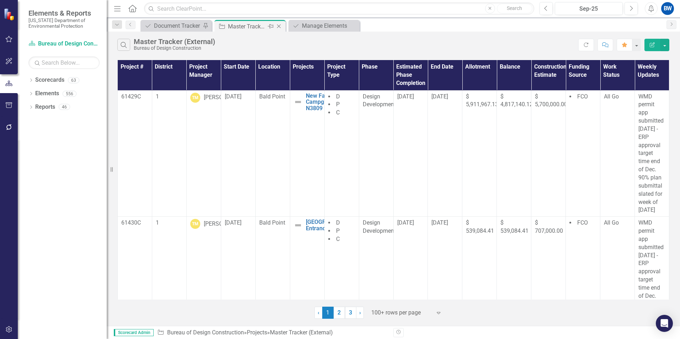
click at [253, 24] on div "Master Tracker (External)" at bounding box center [247, 26] width 38 height 9
click at [221, 25] on icon "Project" at bounding box center [221, 26] width 7 height 6
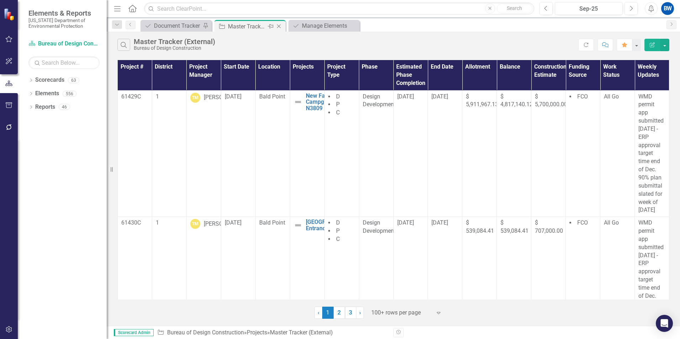
click at [277, 26] on icon "Close" at bounding box center [278, 26] width 7 height 6
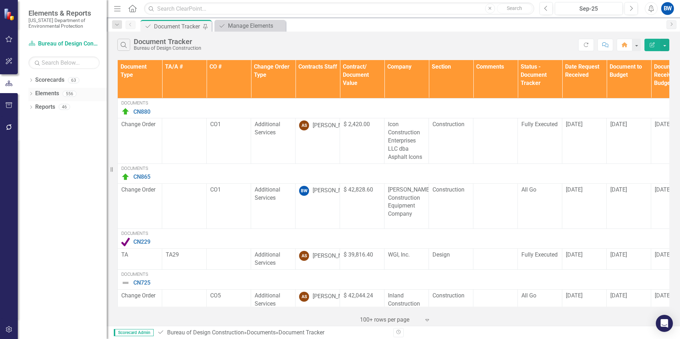
click at [31, 94] on icon "Dropdown" at bounding box center [30, 94] width 5 height 4
click at [33, 80] on icon "Dropdown" at bounding box center [30, 81] width 5 height 4
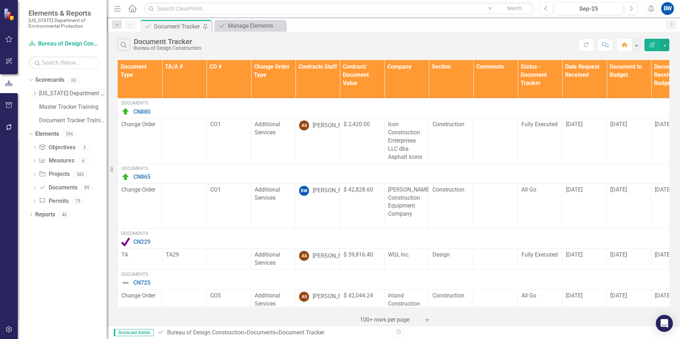
click at [35, 92] on icon at bounding box center [35, 94] width 2 height 4
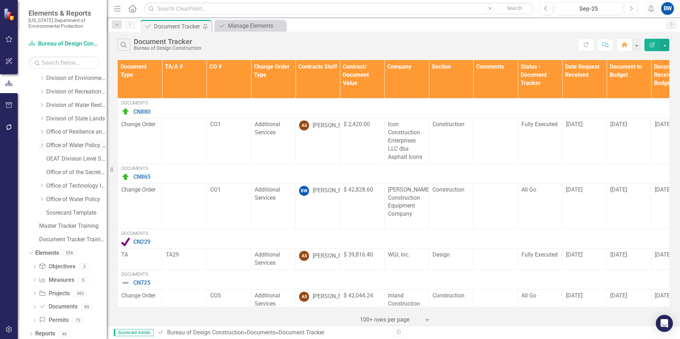
scroll to position [112, 0]
click at [29, 330] on div "Dropdown" at bounding box center [30, 332] width 5 height 6
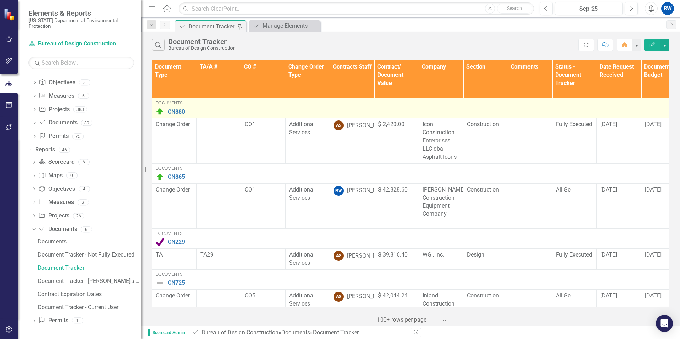
scroll to position [288, 0]
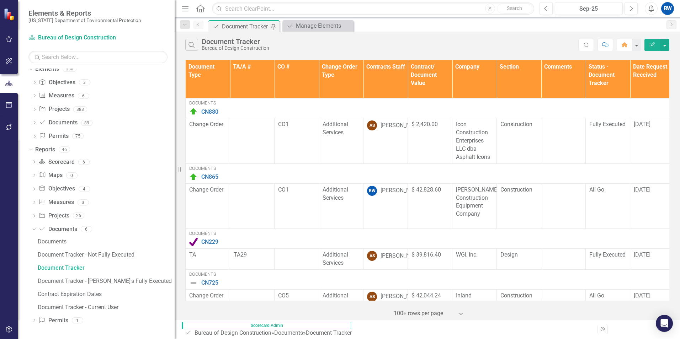
drag, startPoint x: 108, startPoint y: 114, endPoint x: 174, endPoint y: 115, distance: 66.2
click at [175, 115] on div "Resize" at bounding box center [178, 169] width 6 height 339
click at [85, 284] on div "Document Tracker - [PERSON_NAME]'s Fully Executed" at bounding box center [106, 281] width 137 height 6
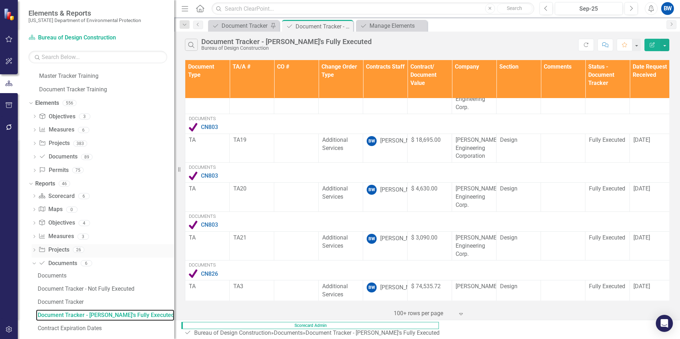
scroll to position [288, 0]
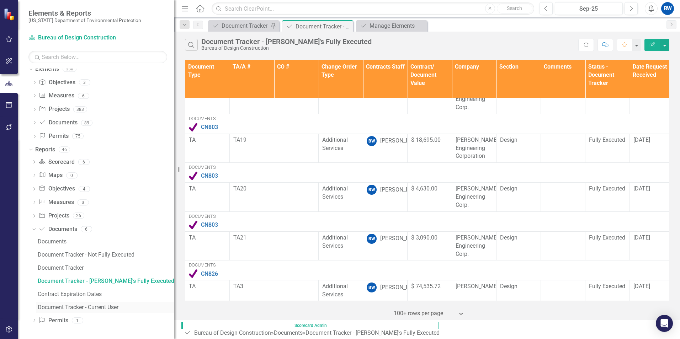
click at [83, 306] on div "Document Tracker - Current User" at bounding box center [106, 308] width 137 height 6
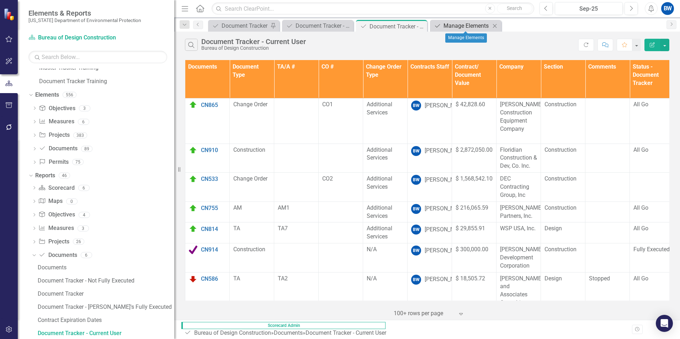
click at [466, 28] on div "Manage Elements" at bounding box center [467, 25] width 47 height 9
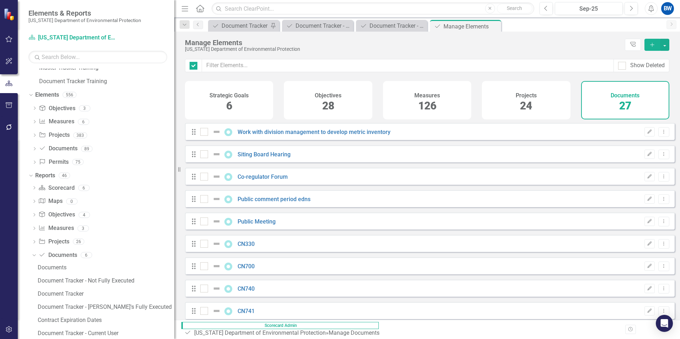
checkbox input "false"
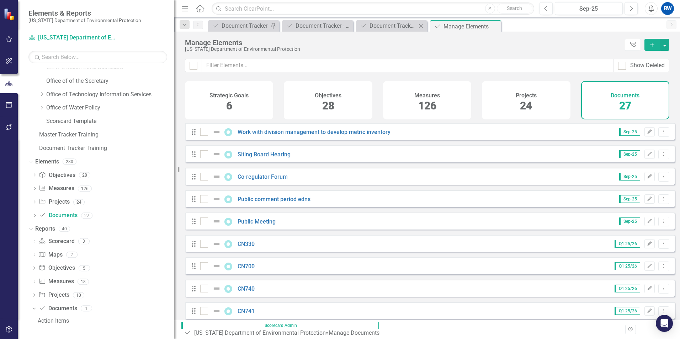
scroll to position [195, 0]
click at [386, 23] on div "Document Tracker - Current User" at bounding box center [393, 25] width 47 height 9
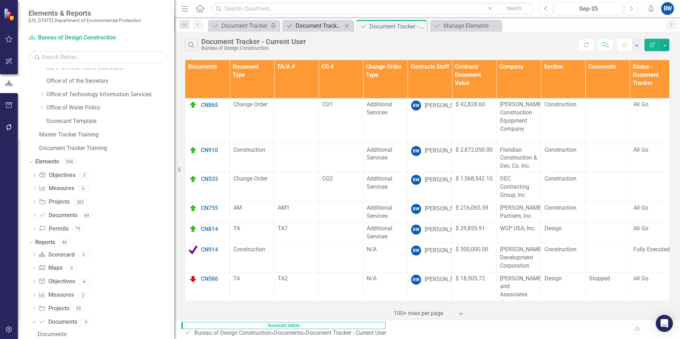
scroll to position [262, 0]
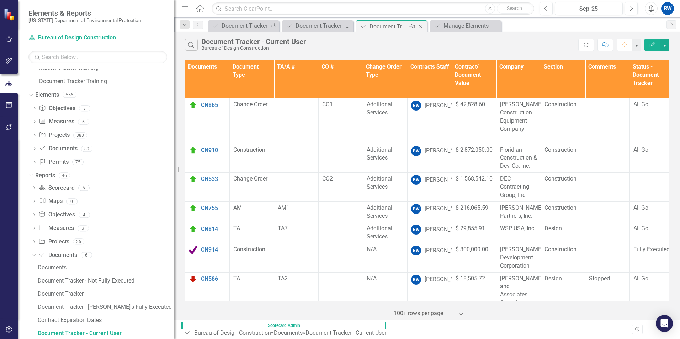
click at [413, 26] on icon "Pin" at bounding box center [412, 26] width 6 height 7
